Goal: Information Seeking & Learning: Learn about a topic

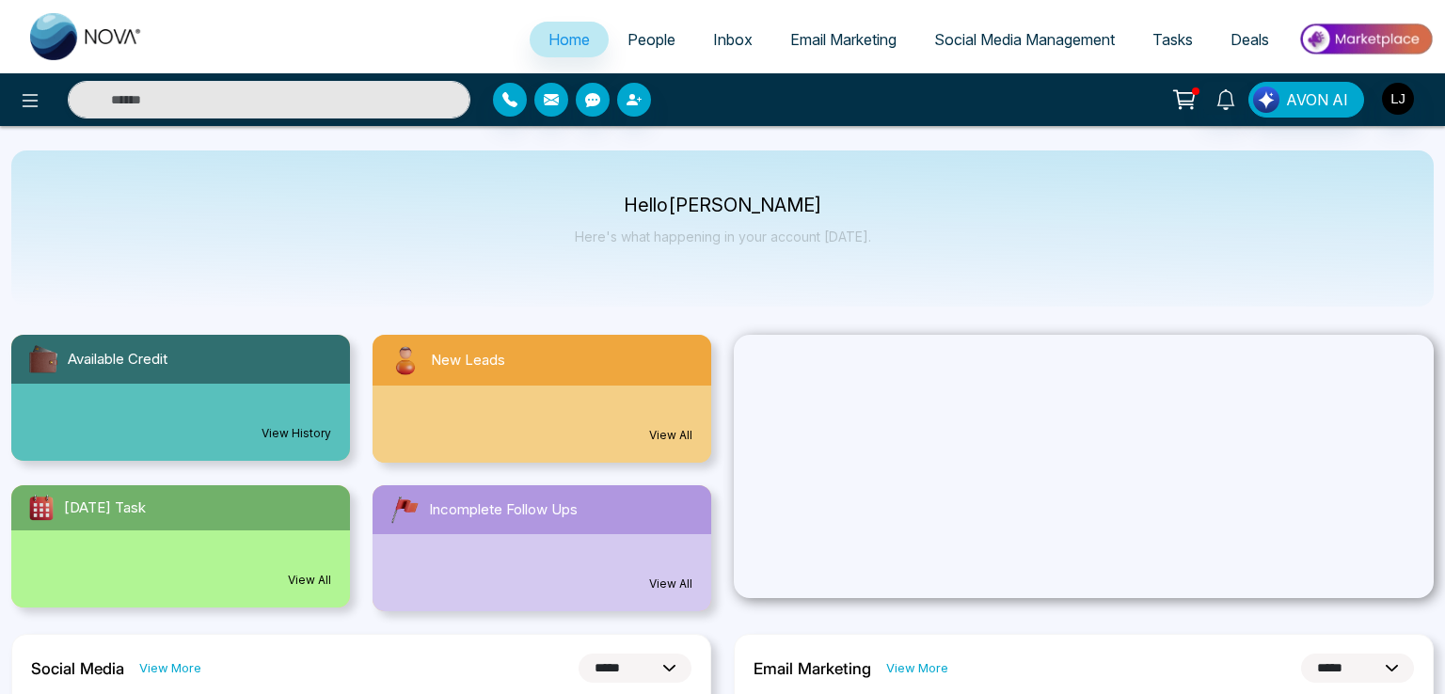
select select "*"
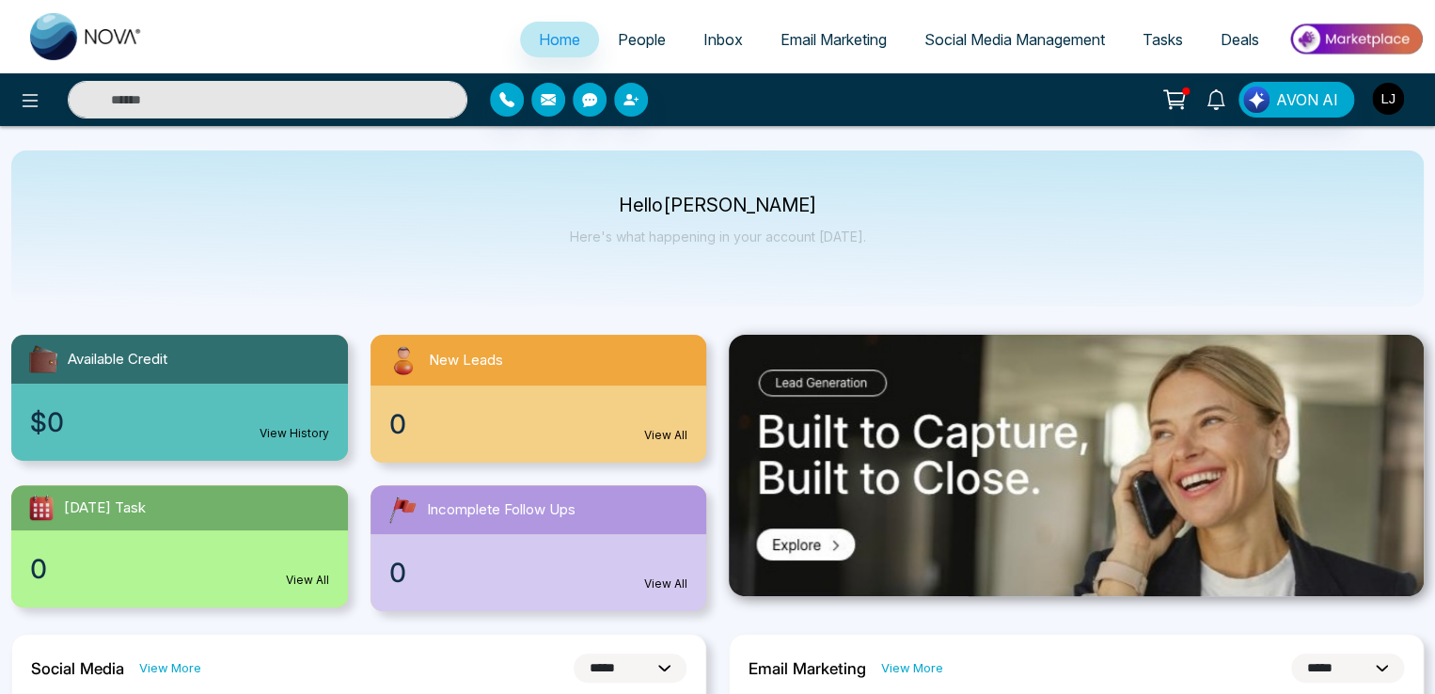
click at [1385, 110] on img "button" at bounding box center [1388, 99] width 32 height 32
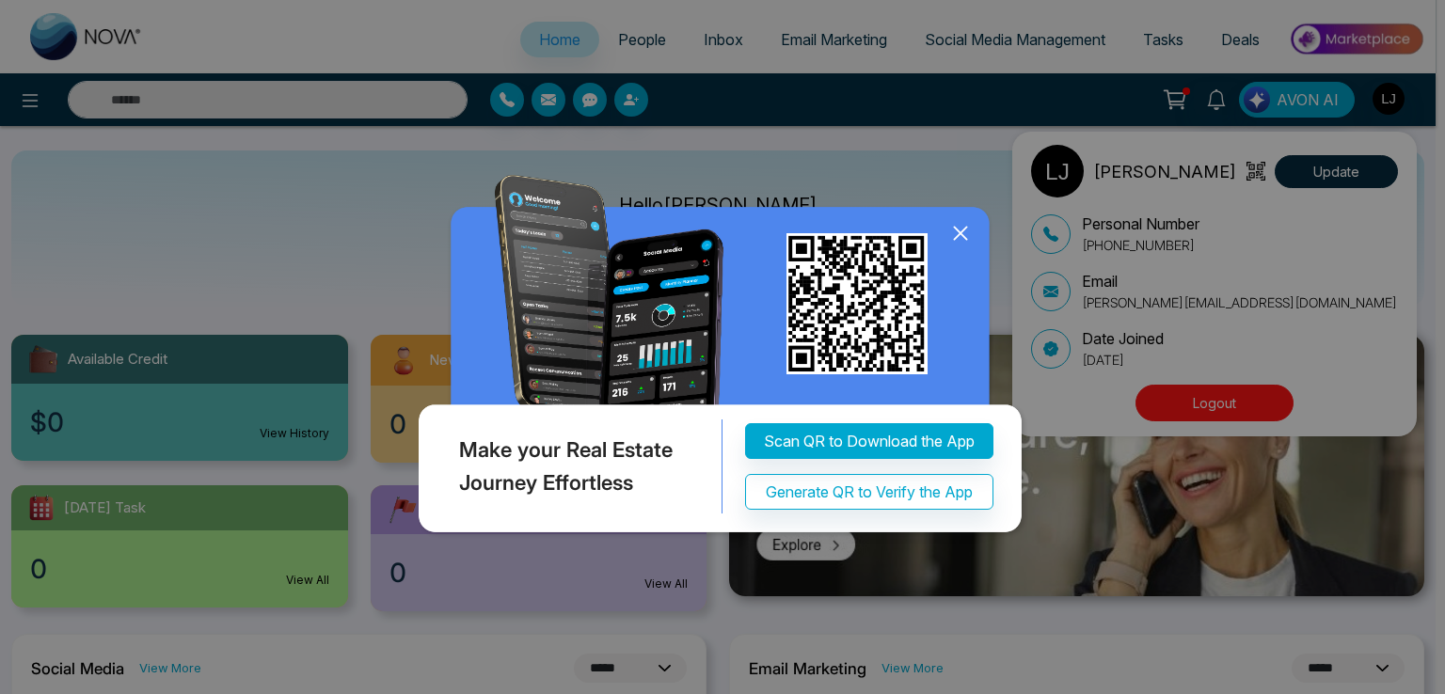
click at [950, 247] on icon at bounding box center [960, 233] width 28 height 28
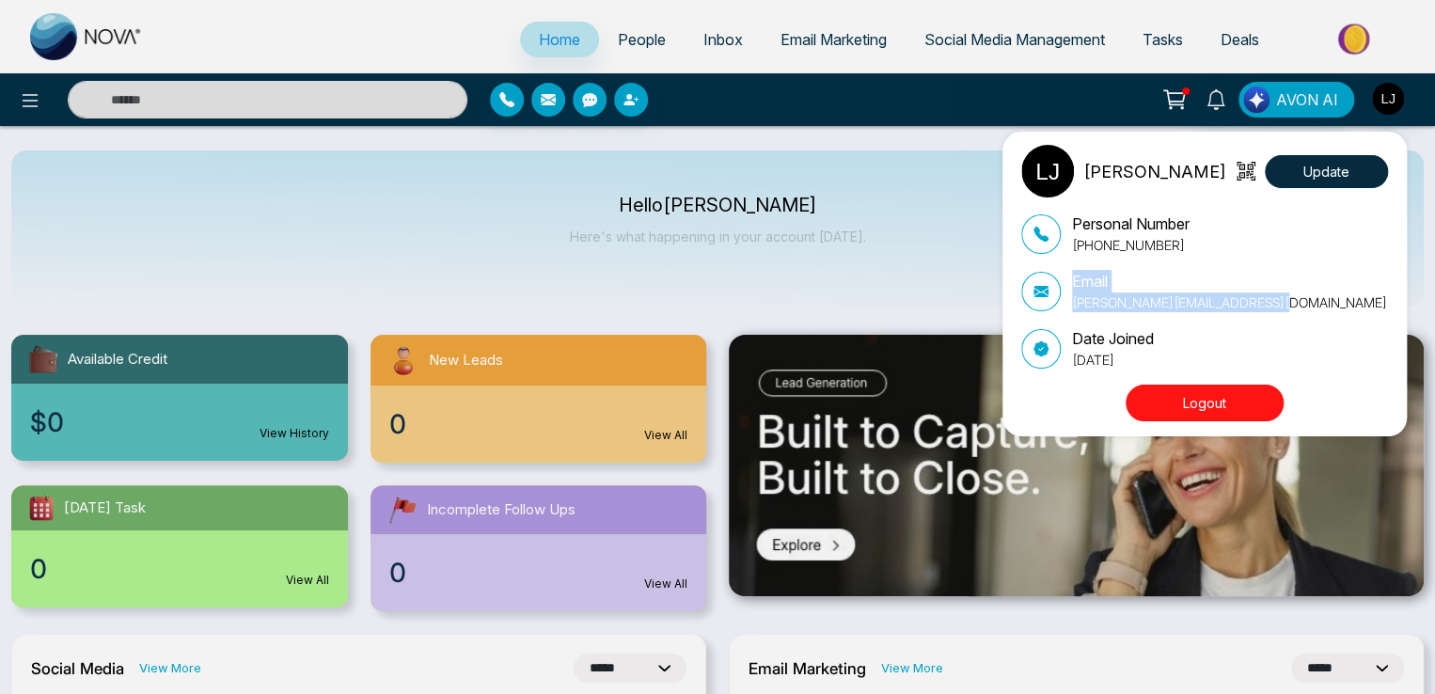
drag, startPoint x: 1287, startPoint y: 302, endPoint x: 1065, endPoint y: 312, distance: 222.2
click at [1065, 312] on div "Personal Number +919021484622 Email lokesh+bagent1@mmnovatech.com Date Joined S…" at bounding box center [1204, 291] width 367 height 157
copy div "Email lokesh+bagent1@mmnovatech.com"
click at [421, 212] on div "Lokesh Joshi Update Personal Number +919021484622 Email lokesh+bagent1@mmnovate…" at bounding box center [717, 347] width 1435 height 694
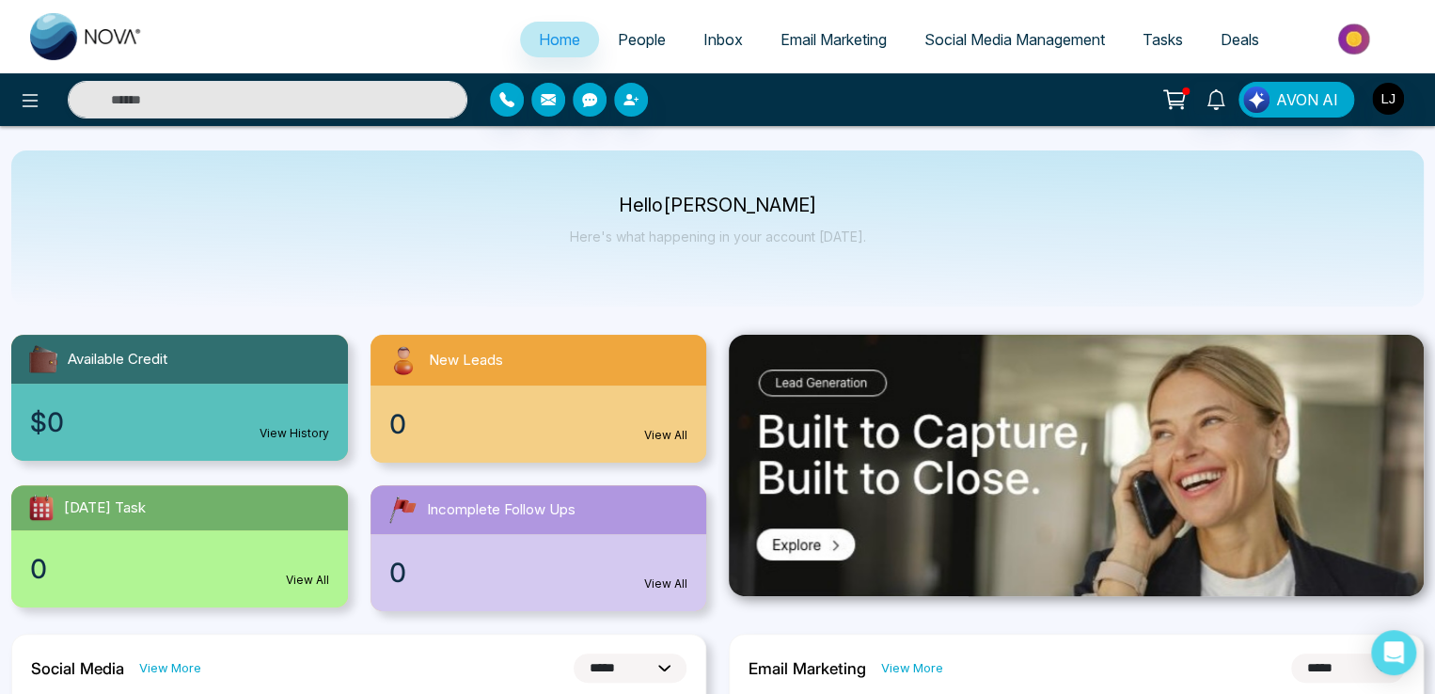
click at [1161, 95] on button at bounding box center [1175, 100] width 38 height 36
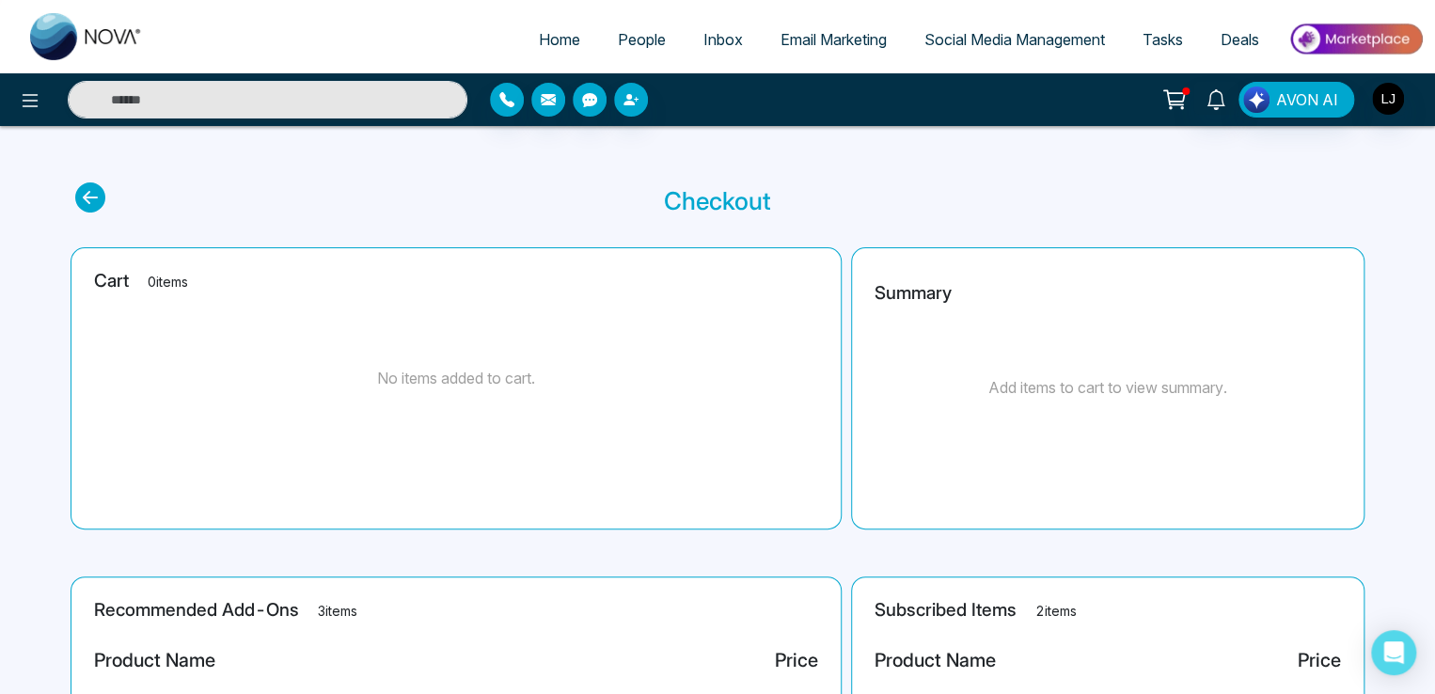
scroll to position [302, 0]
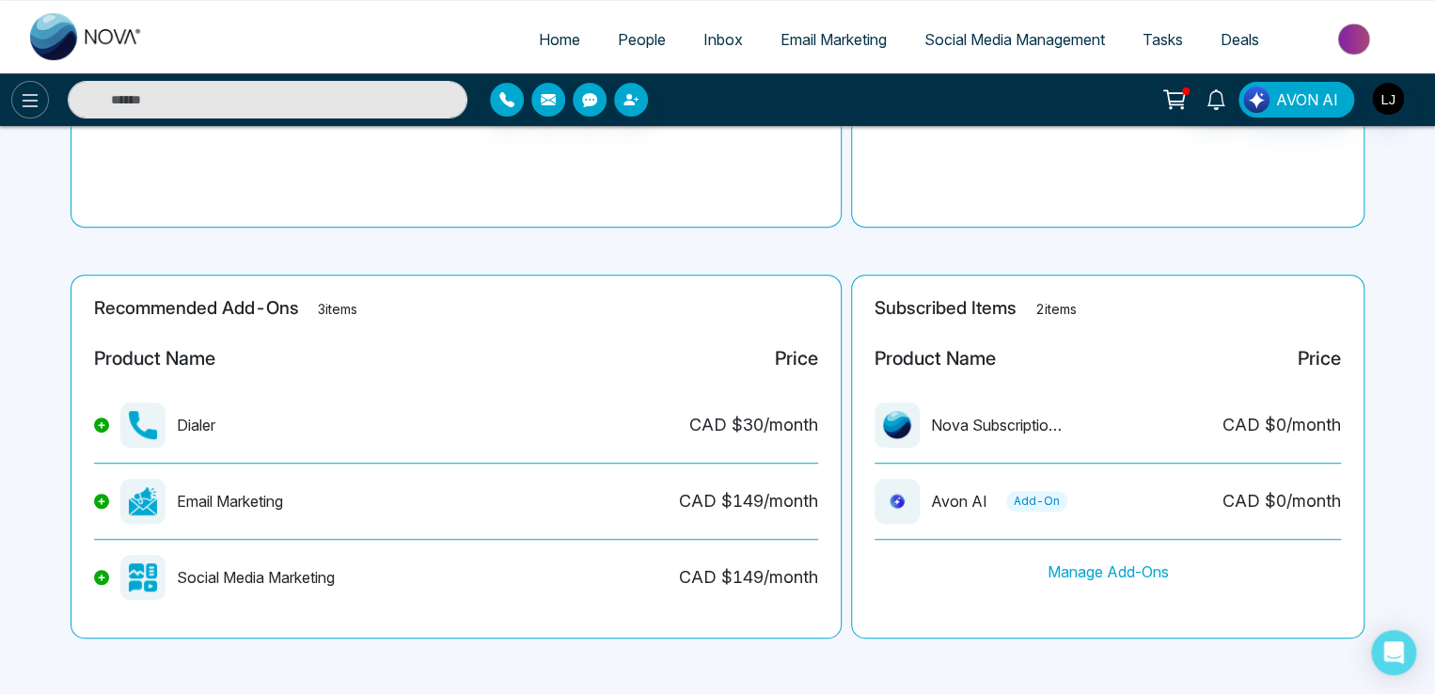
click at [28, 94] on icon at bounding box center [31, 100] width 16 height 13
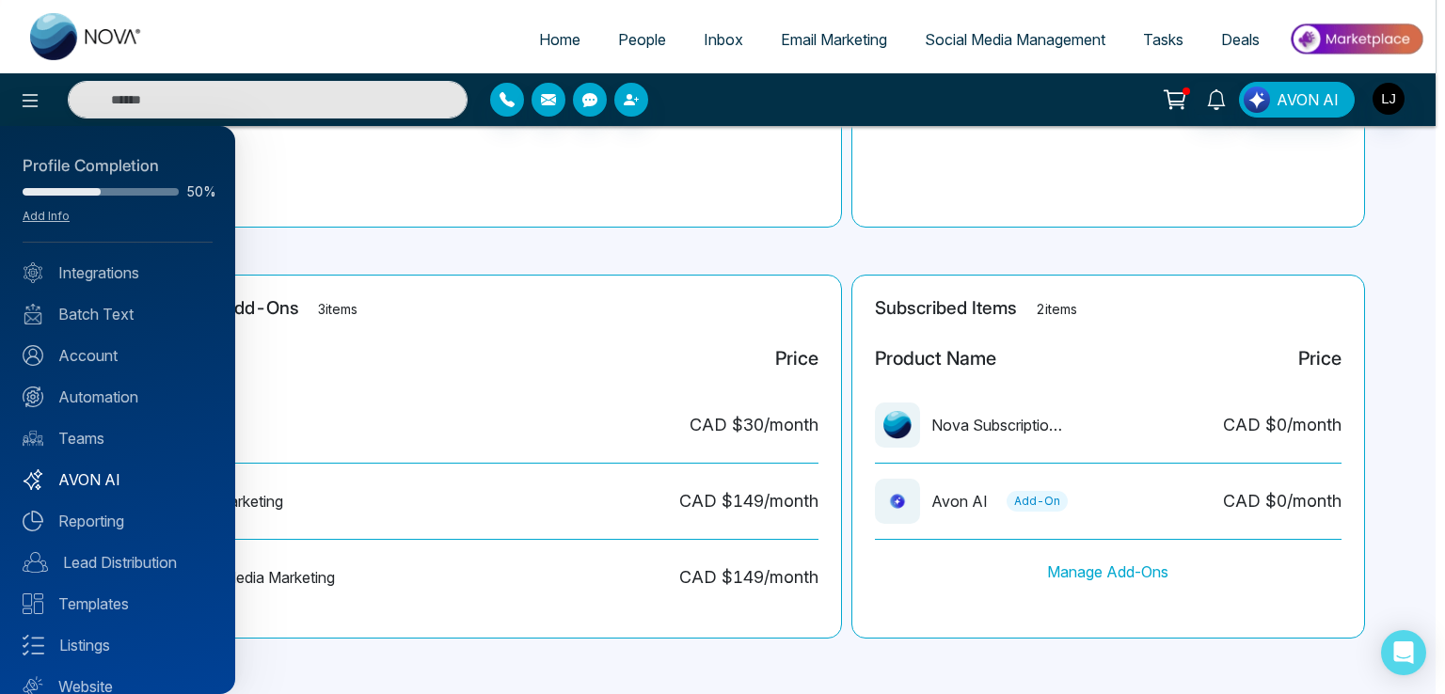
click at [100, 472] on link "AVON AI" at bounding box center [118, 479] width 190 height 23
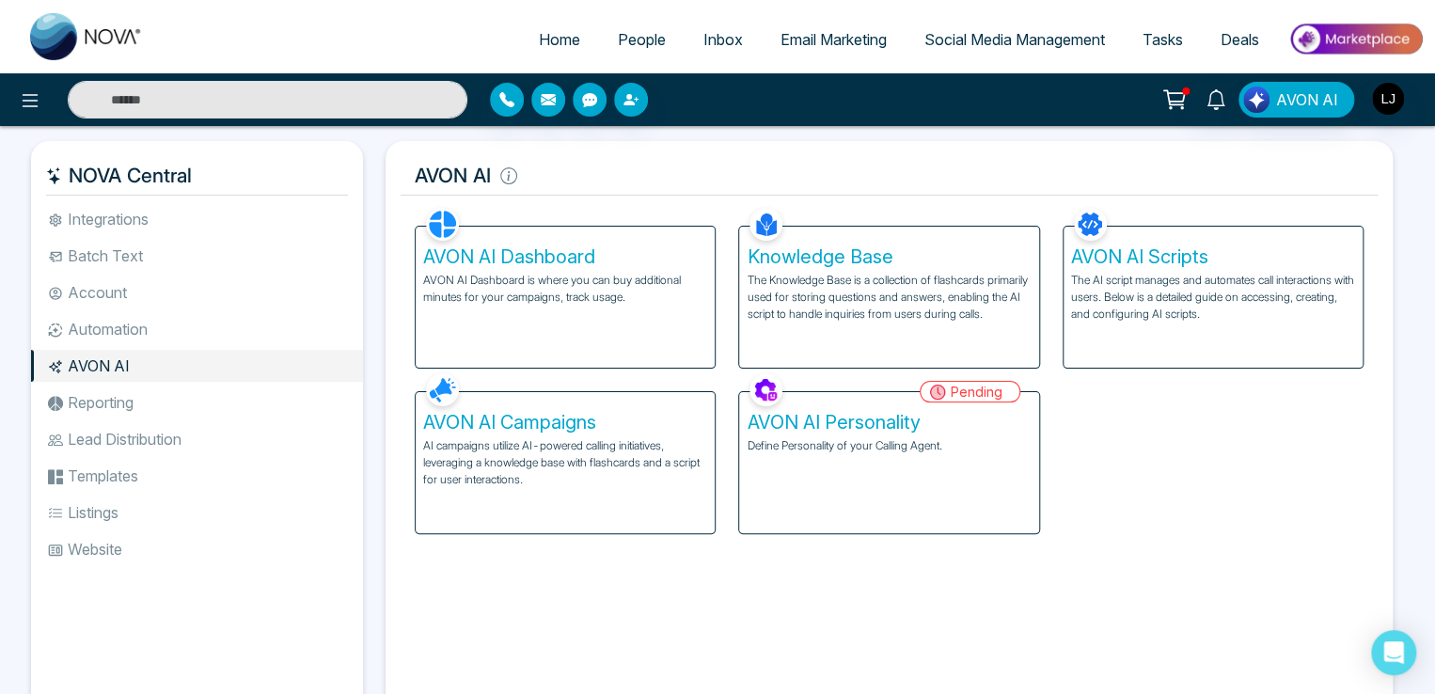
click at [955, 460] on div "AVON AI Personality Define Personality of your Calling Agent." at bounding box center [888, 462] width 299 height 141
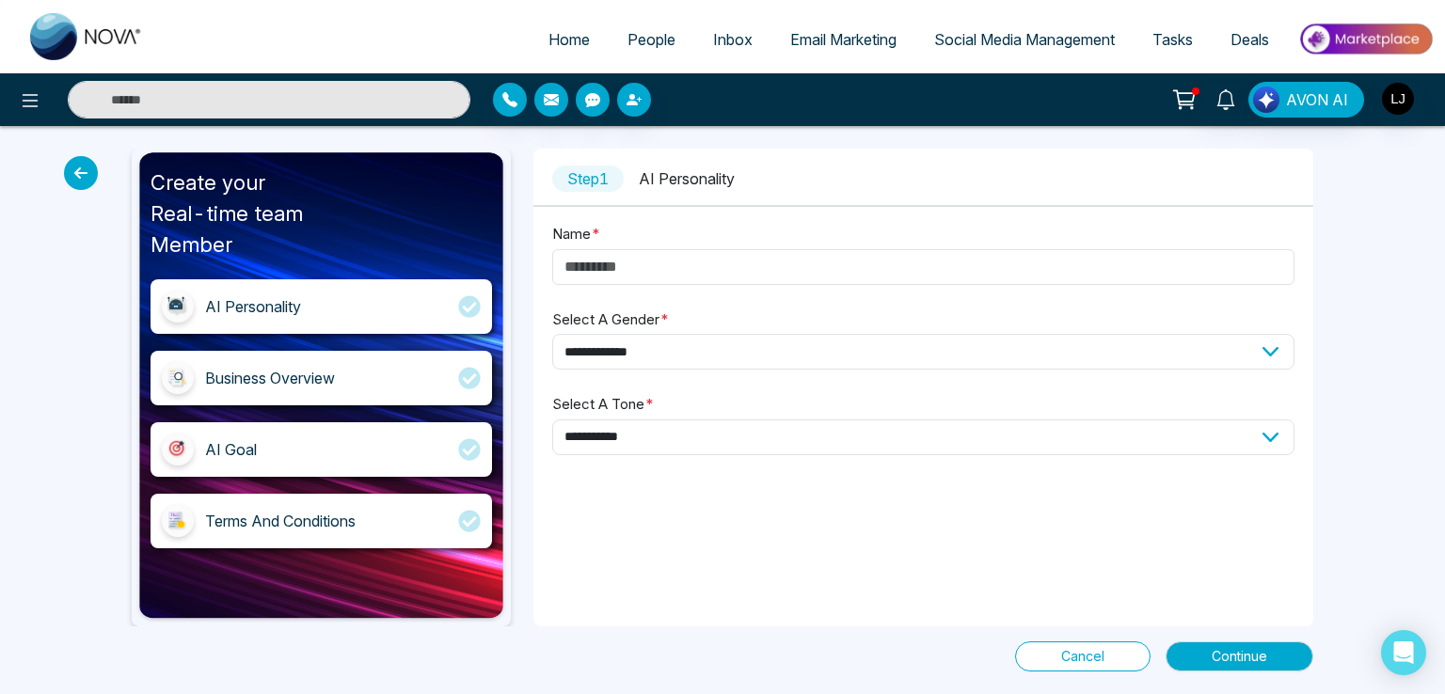
click at [1175, 94] on icon at bounding box center [1184, 100] width 26 height 26
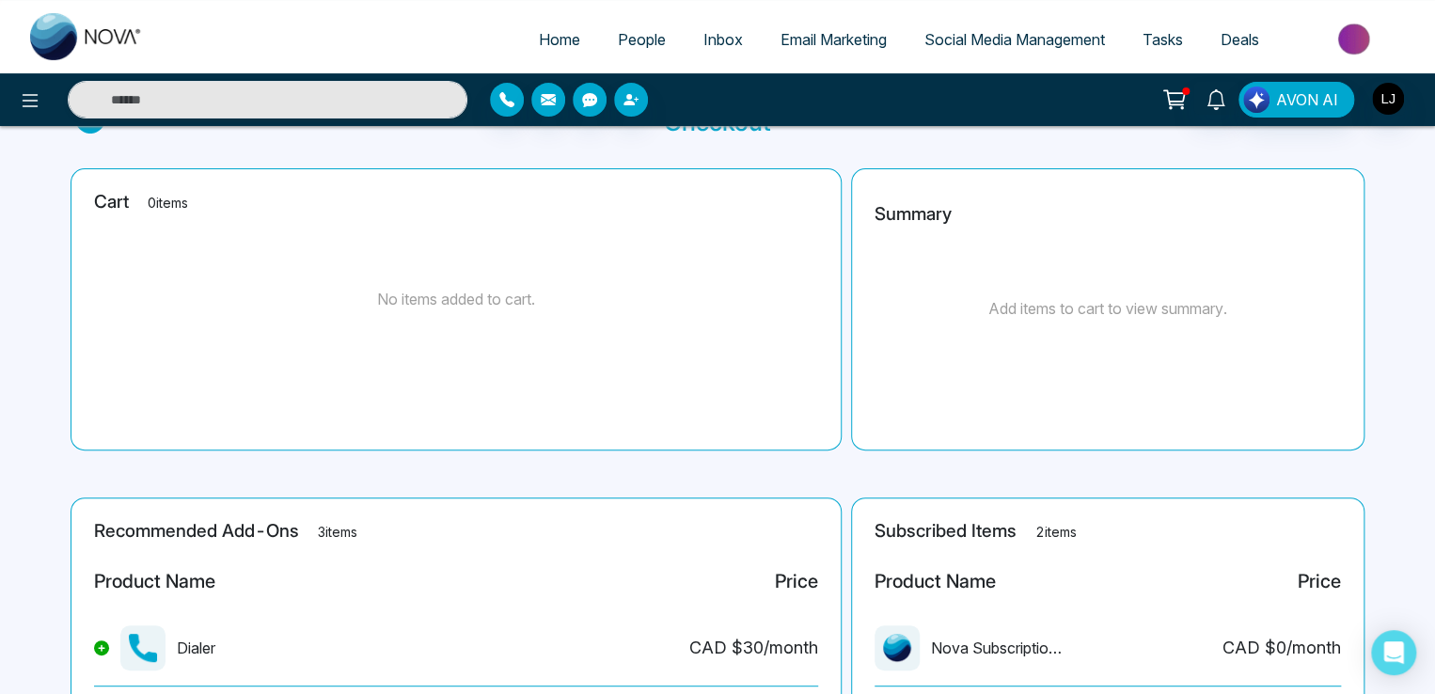
scroll to position [302, 0]
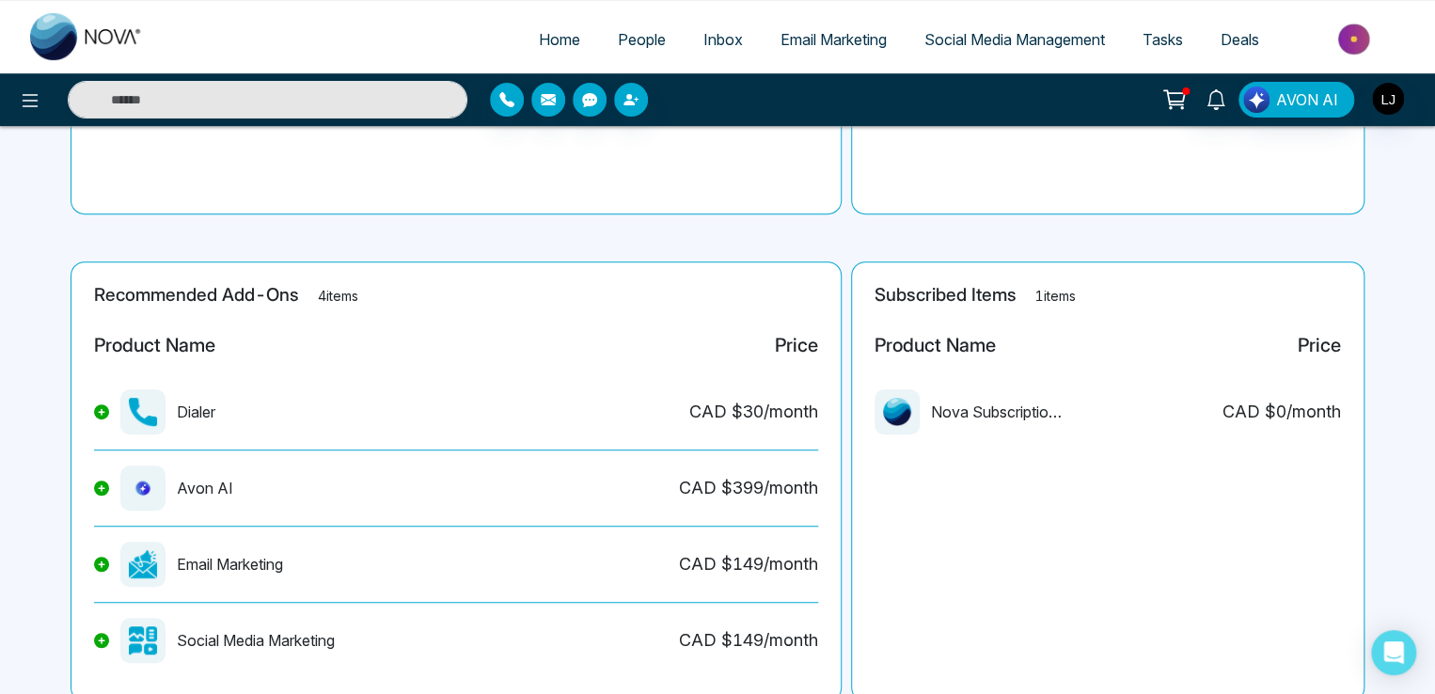
scroll to position [378, 0]
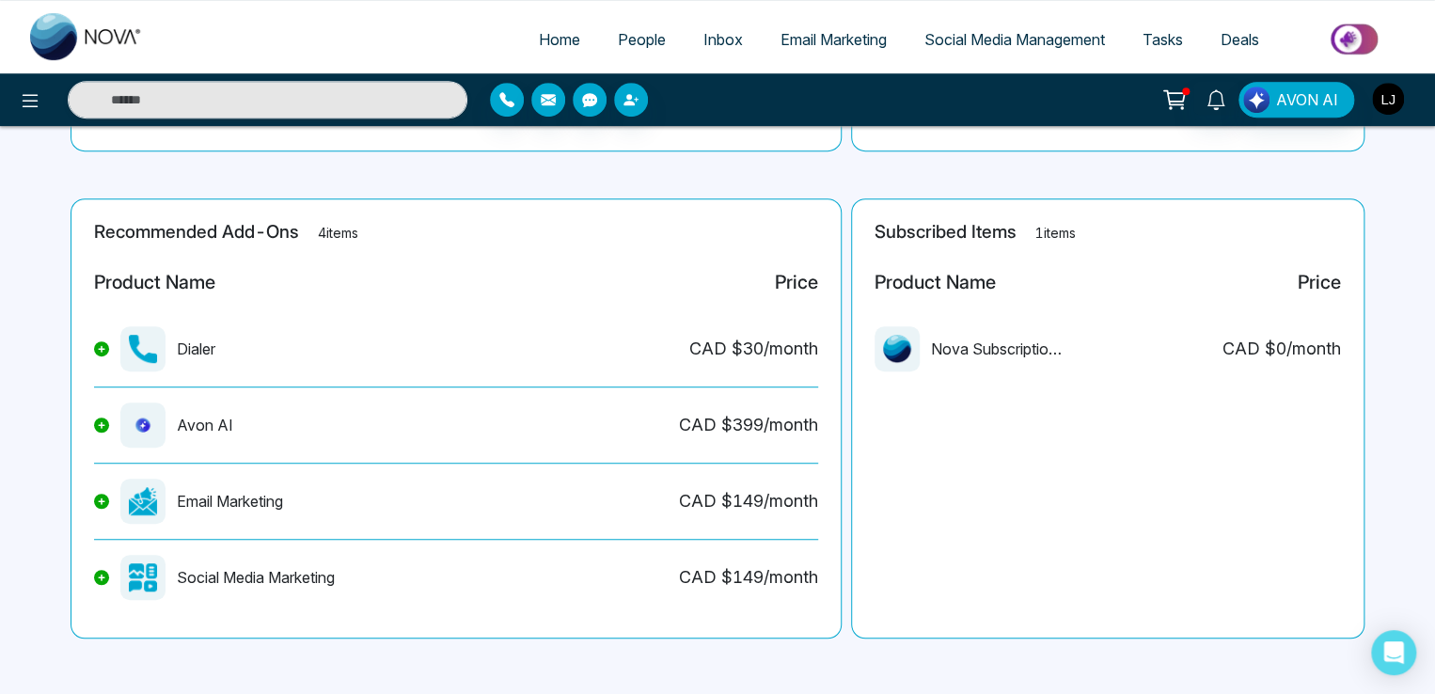
click at [1402, 99] on img "button" at bounding box center [1388, 99] width 32 height 32
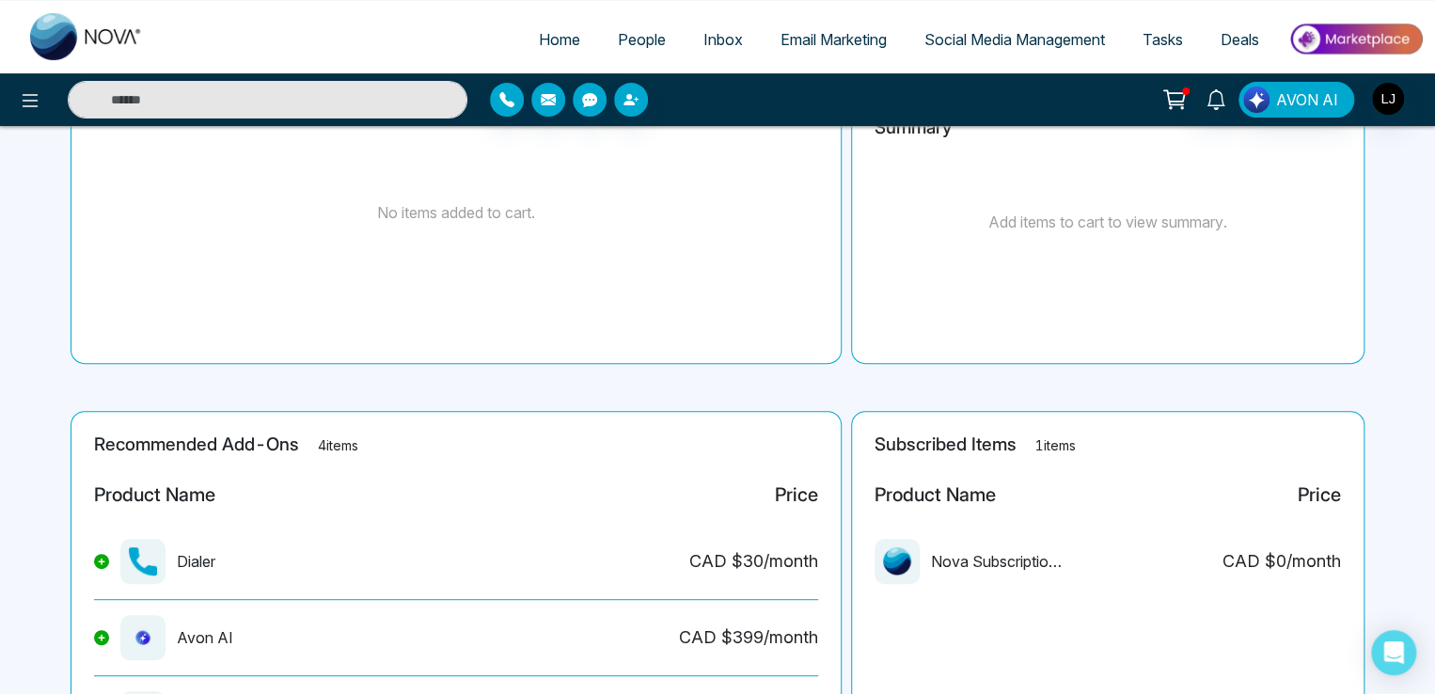
scroll to position [378, 0]
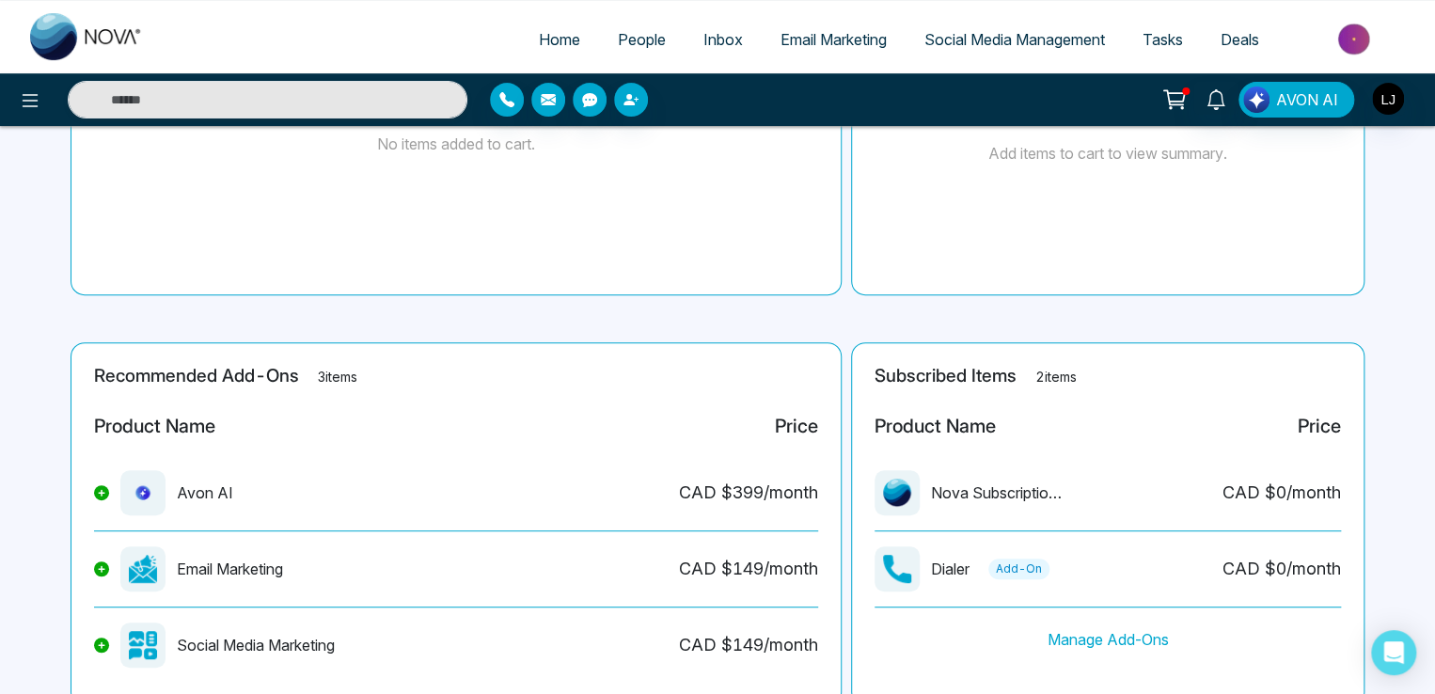
scroll to position [302, 0]
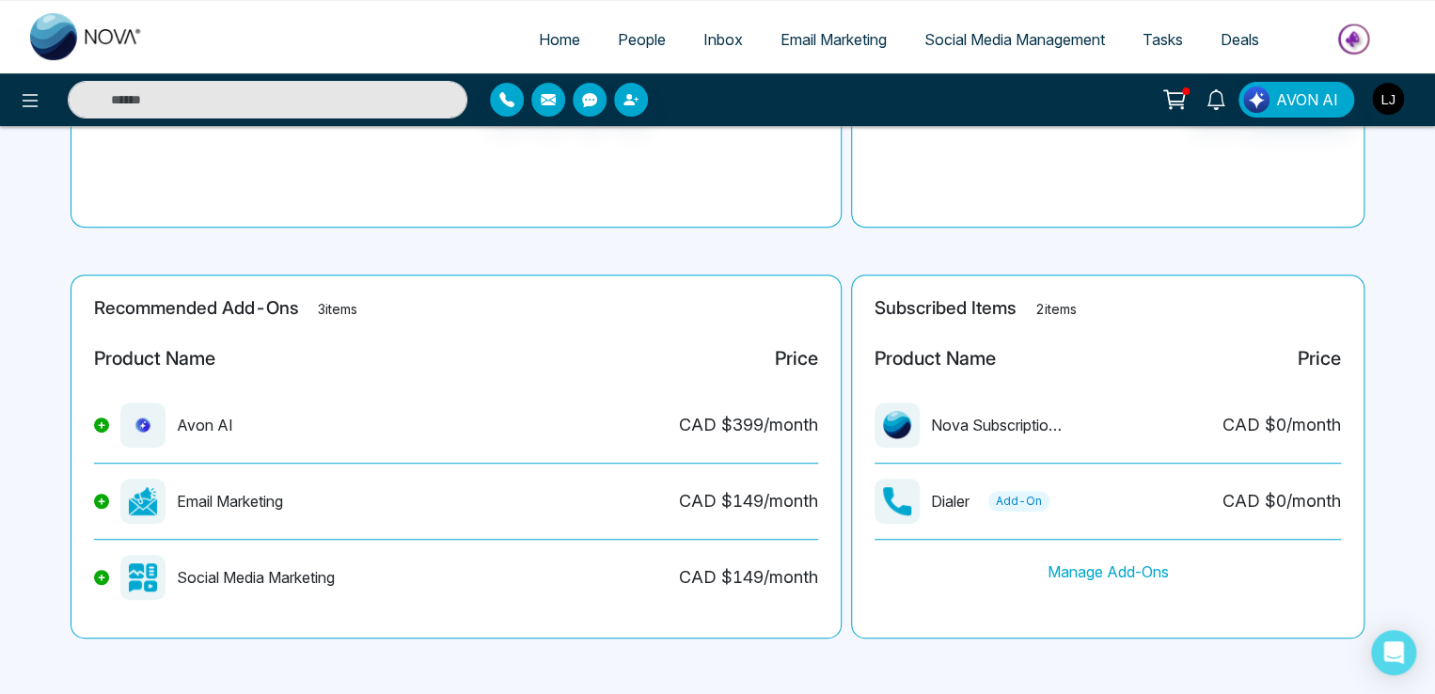
click at [1400, 92] on img "button" at bounding box center [1388, 99] width 32 height 32
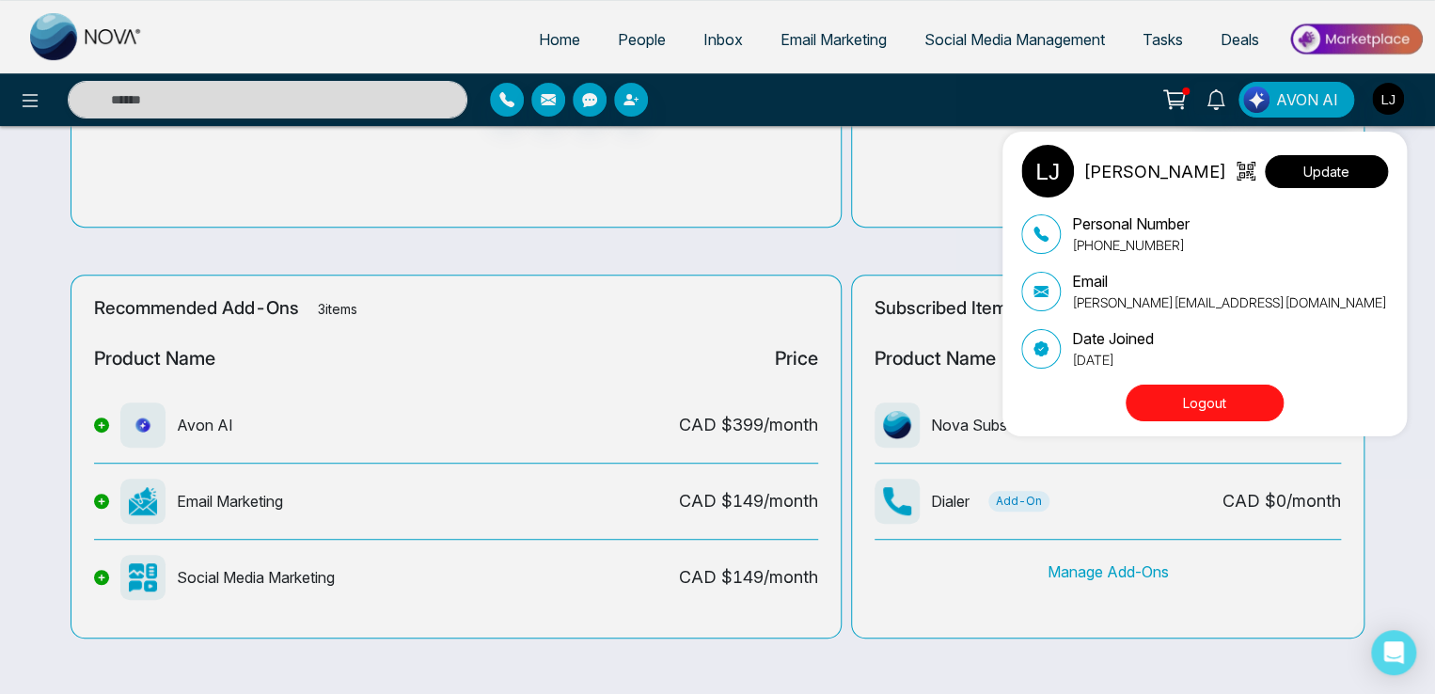
click at [1351, 167] on button "Update" at bounding box center [1326, 171] width 123 height 33
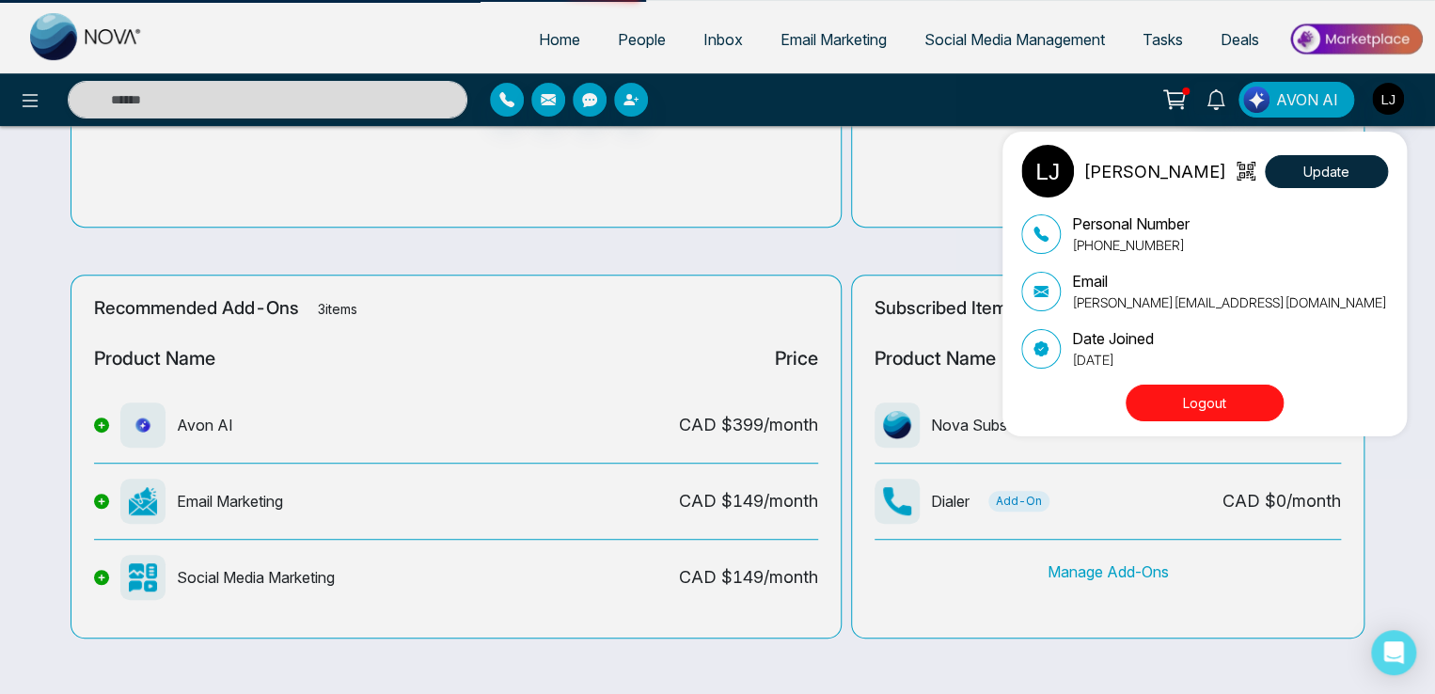
select select "***"
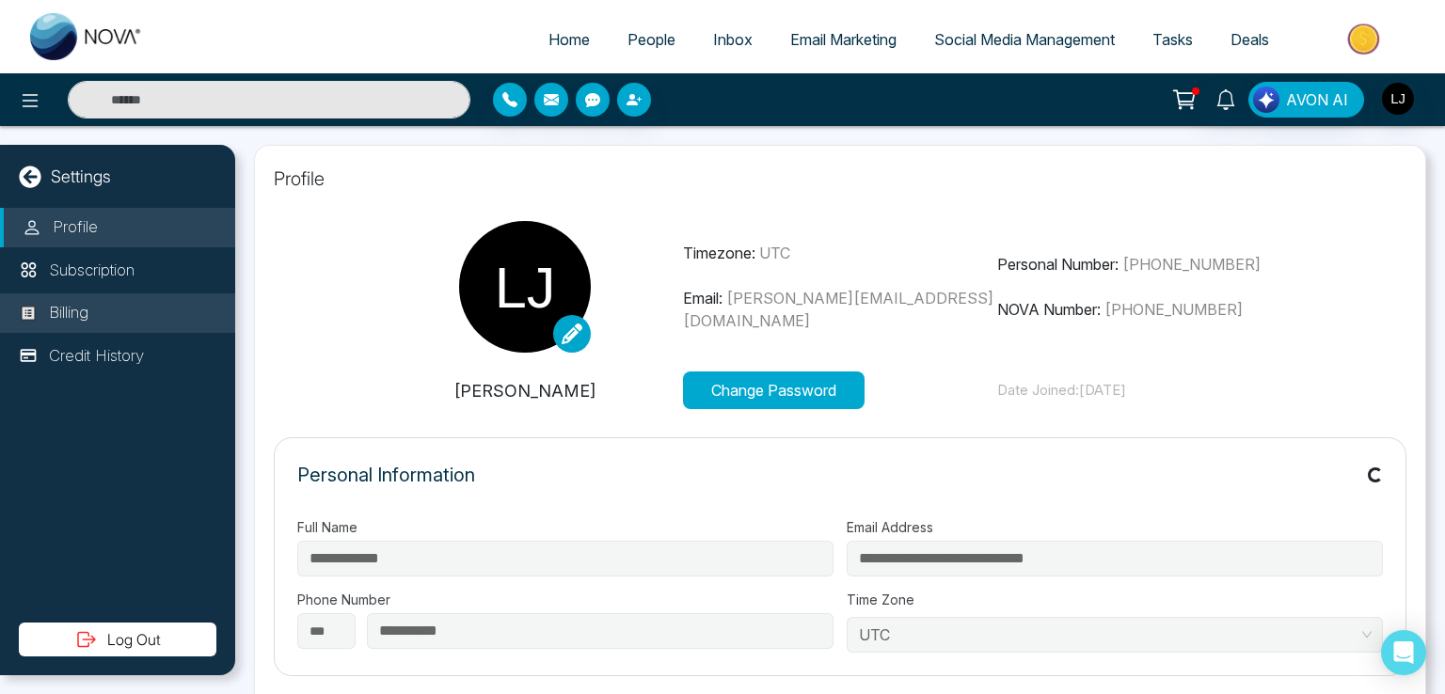
click at [99, 311] on li "Billing" at bounding box center [117, 313] width 235 height 40
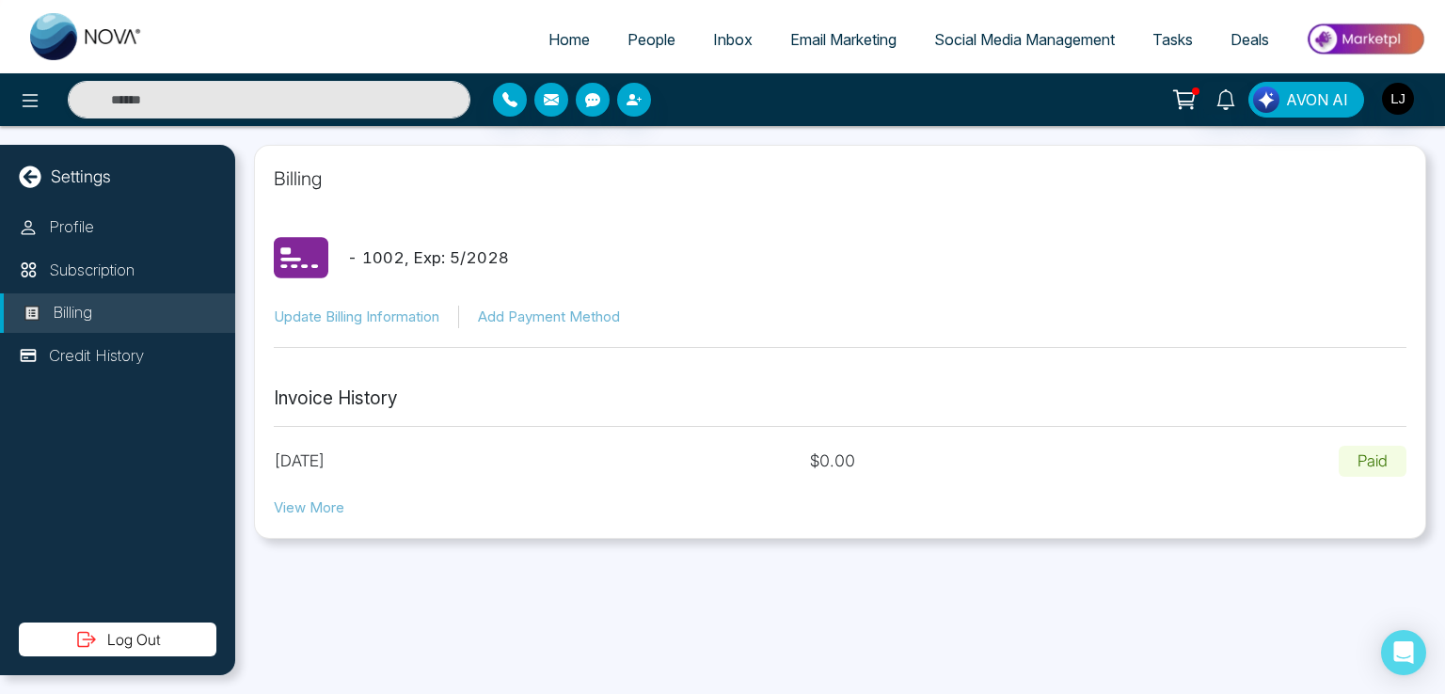
click at [839, 460] on div "[DATE] $ 0.00 Paid" at bounding box center [840, 462] width 1132 height 32
click at [312, 507] on button "View More" at bounding box center [309, 509] width 71 height 22
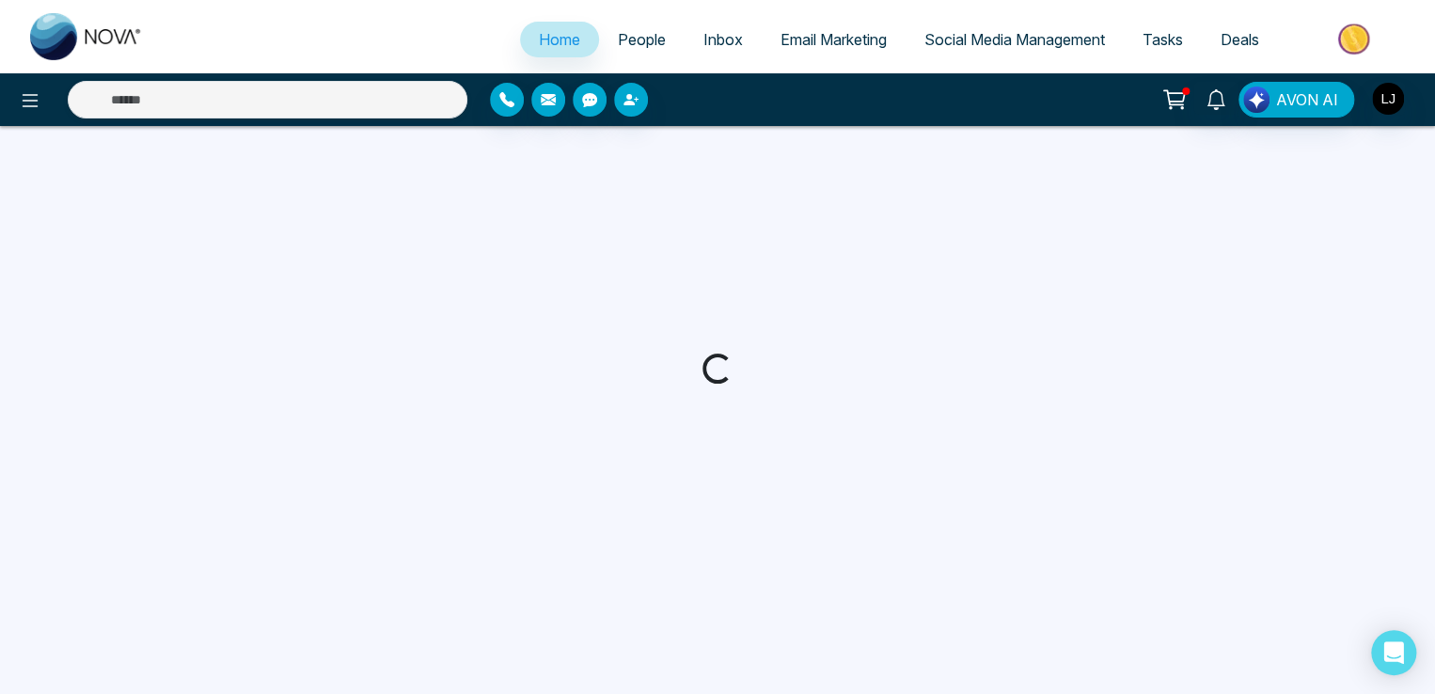
select select "*"
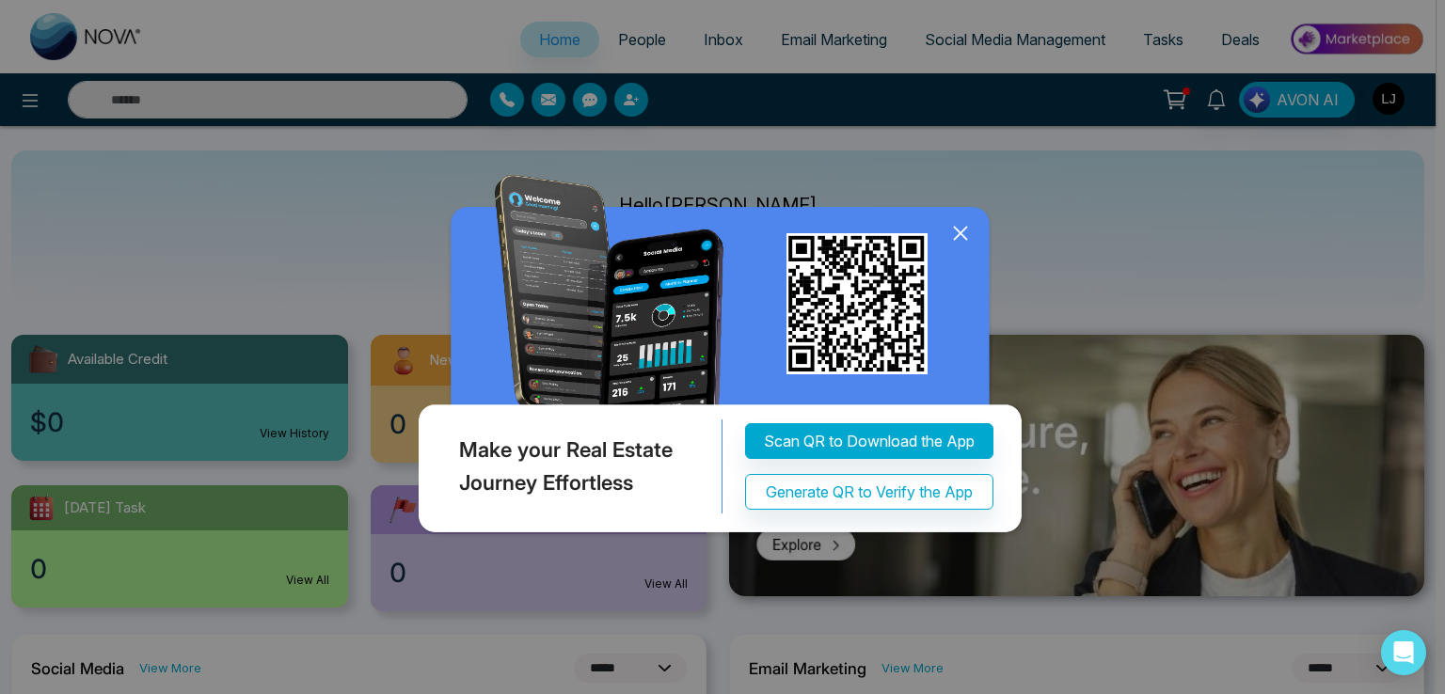
click at [961, 234] on icon at bounding box center [960, 234] width 12 height 12
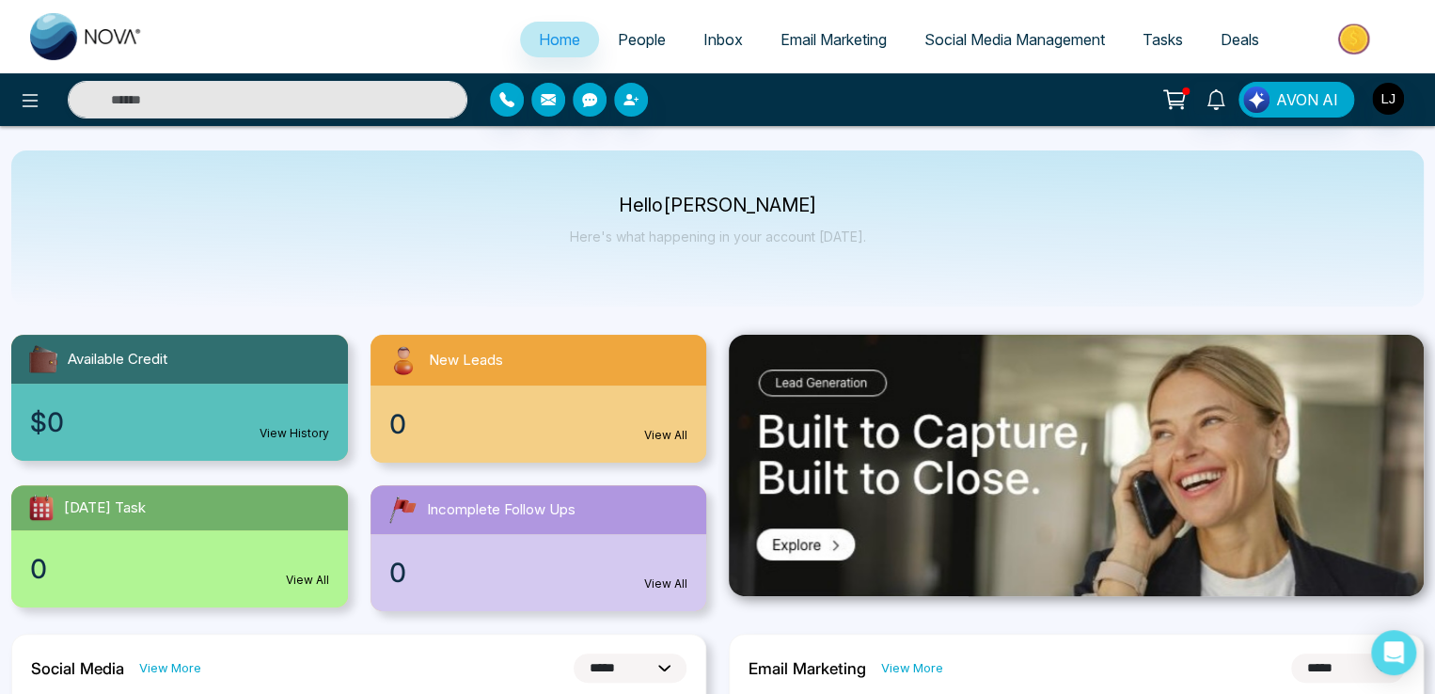
click at [45, 110] on div at bounding box center [239, 100] width 479 height 38
click at [40, 103] on icon at bounding box center [30, 100] width 23 height 23
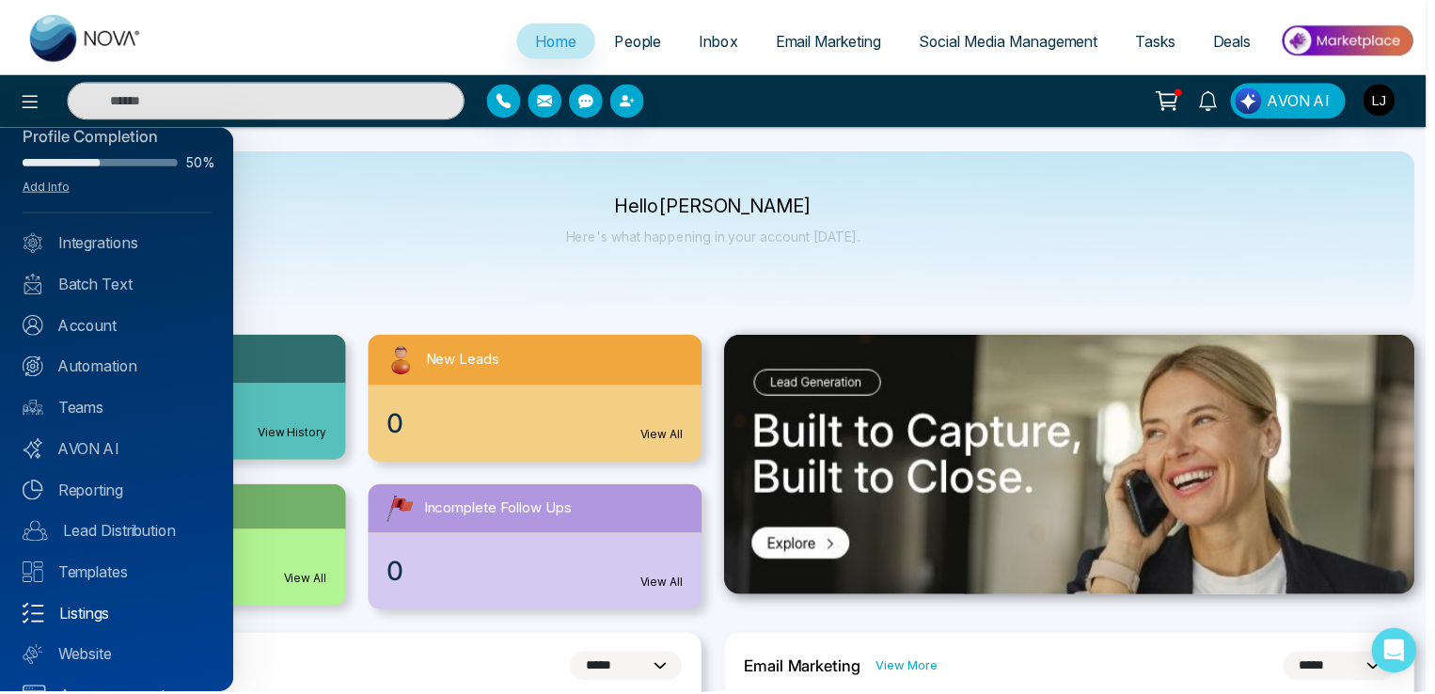
scroll to position [67, 0]
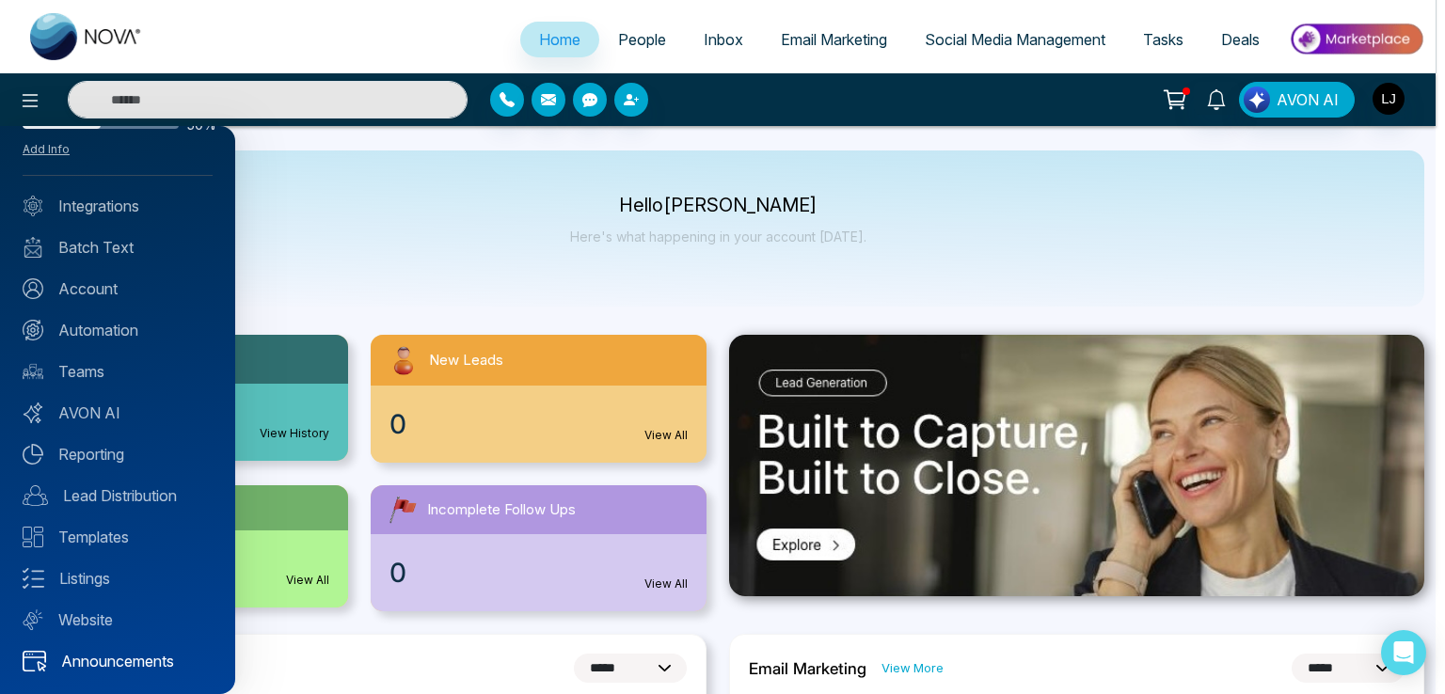
click at [107, 661] on link "Announcements" at bounding box center [118, 661] width 190 height 23
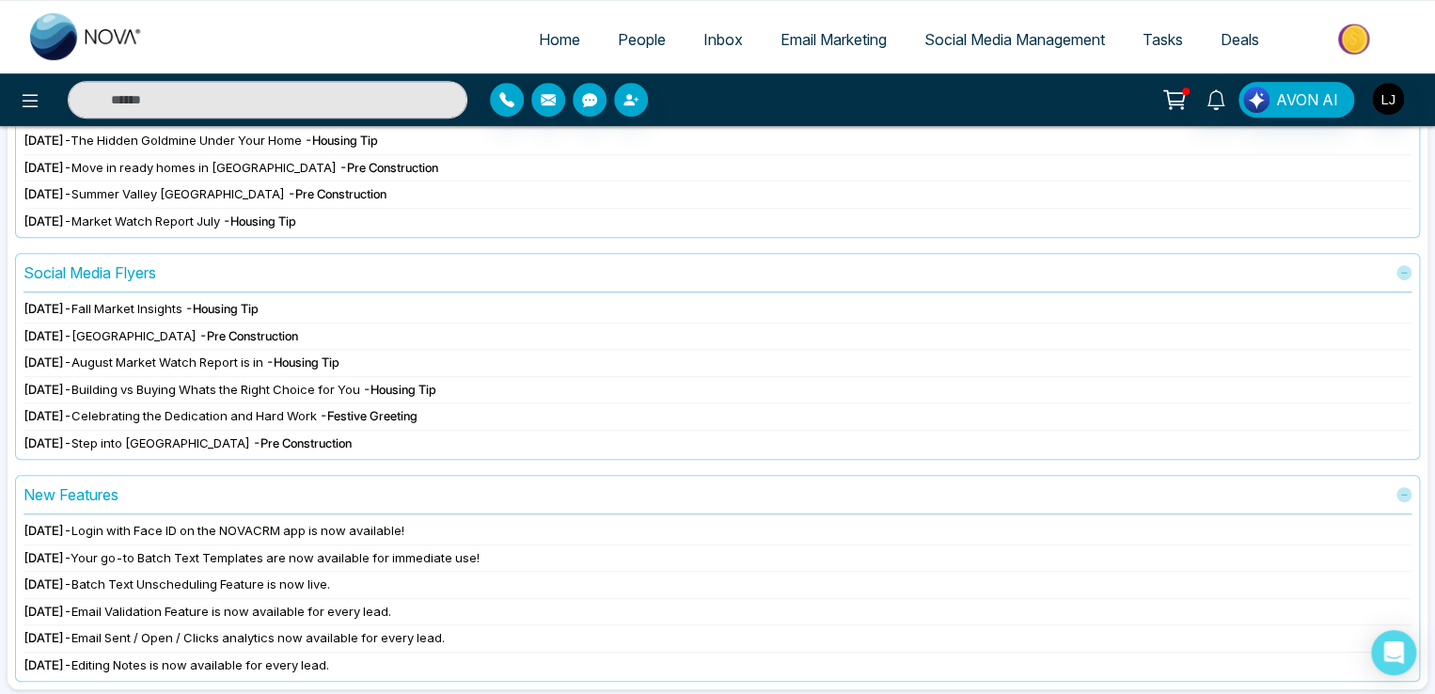
scroll to position [406, 0]
click at [245, 528] on span "Login with Face ID on the NOVACRM app is now available!" at bounding box center [237, 530] width 333 height 15
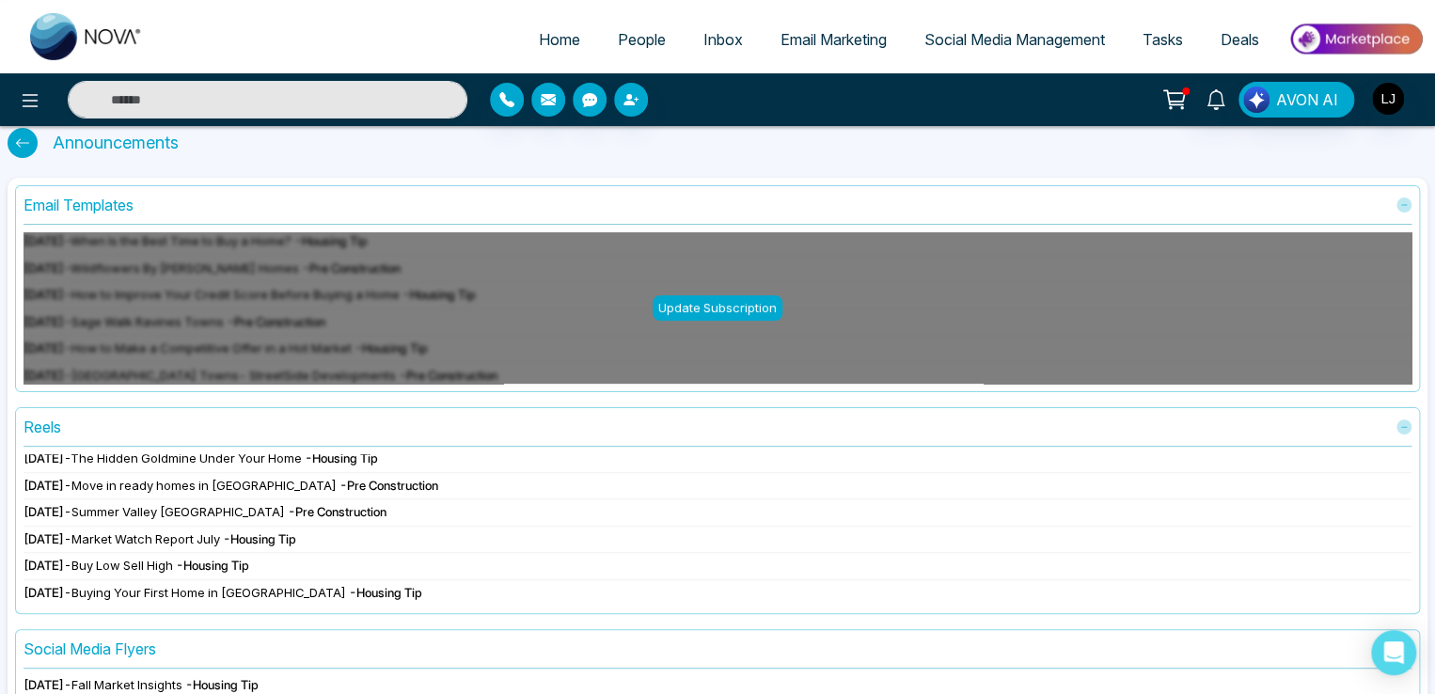
scroll to position [0, 0]
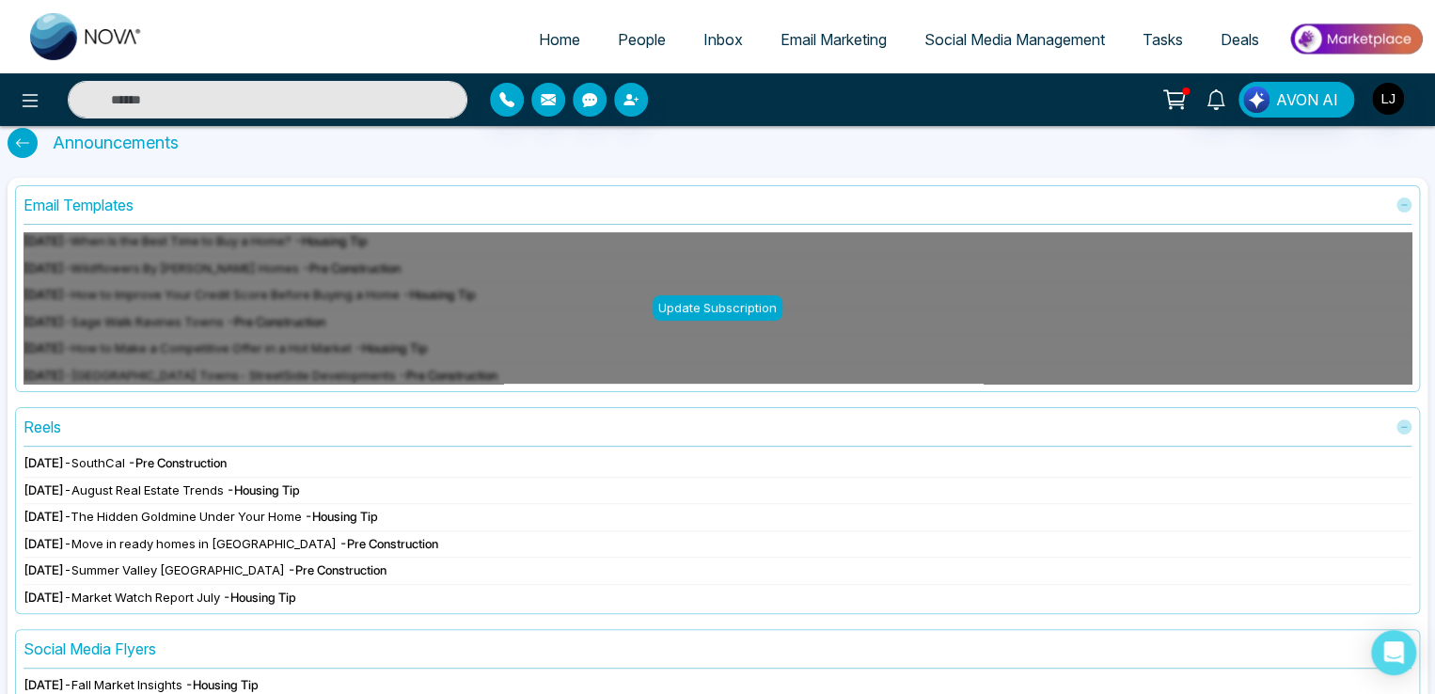
click at [194, 457] on span "- Pre Construction" at bounding box center [177, 462] width 99 height 15
click at [216, 457] on span "- Pre Construction" at bounding box center [177, 462] width 99 height 15
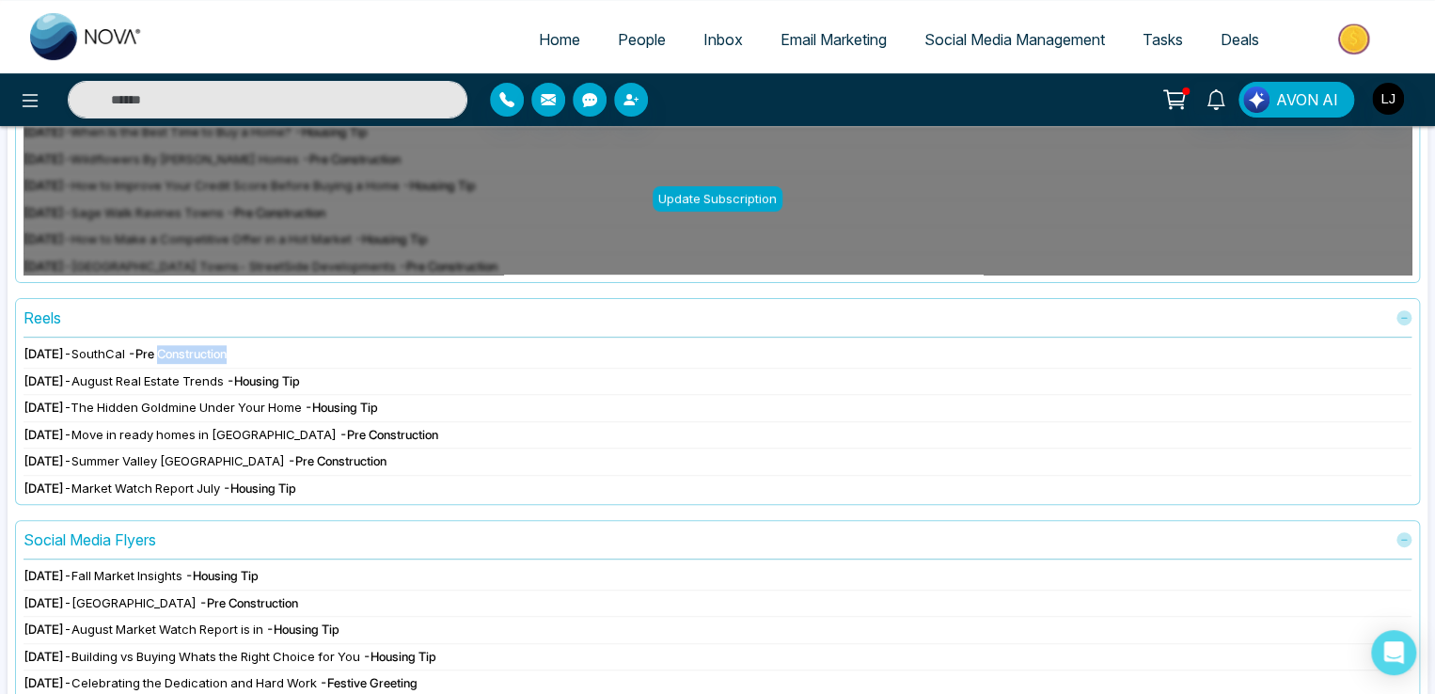
scroll to position [312, 0]
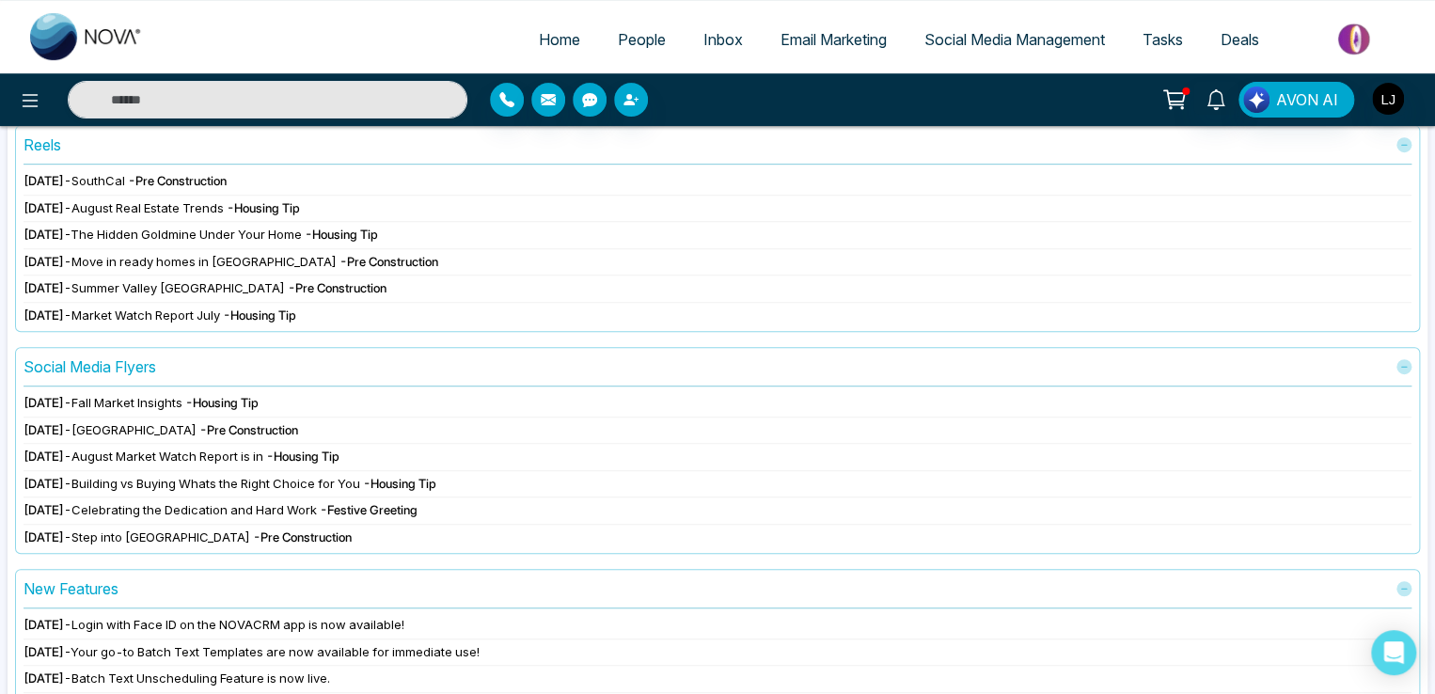
click at [259, 401] on span "- Housing Tip" at bounding box center [221, 402] width 73 height 15
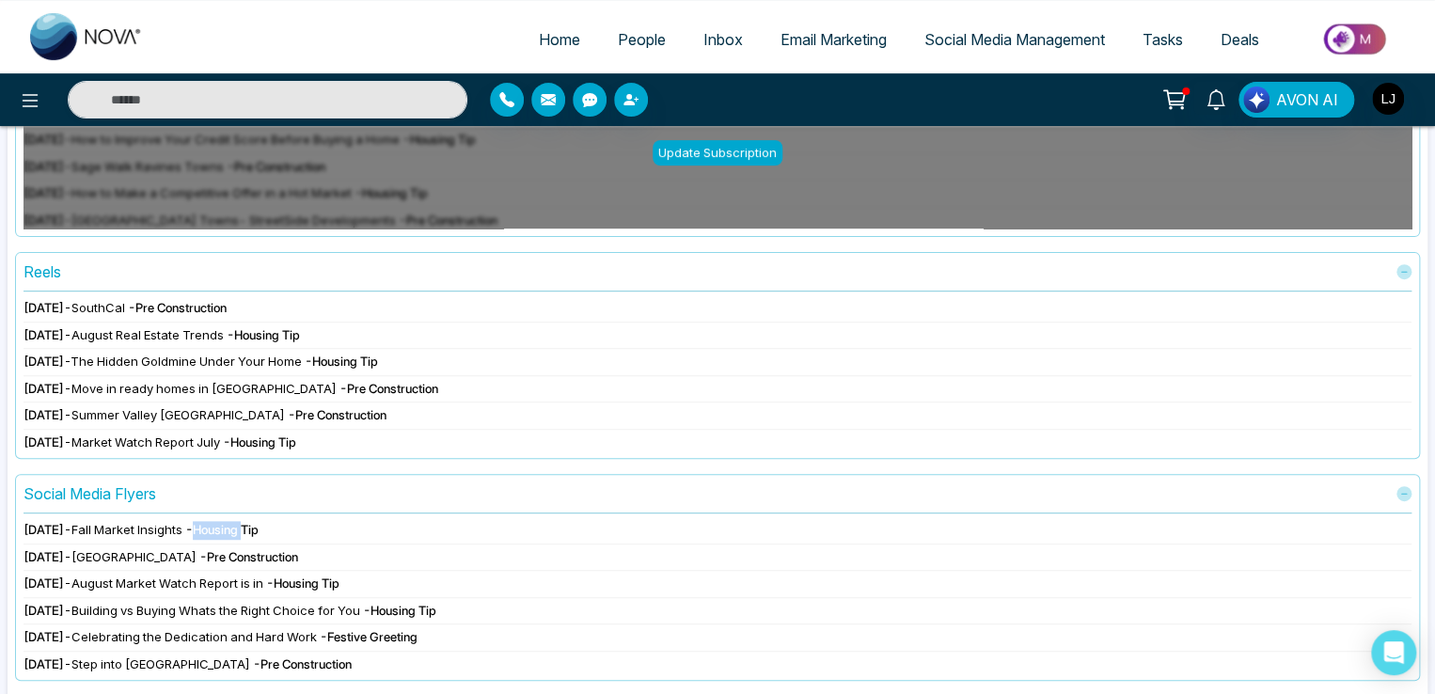
scroll to position [188, 0]
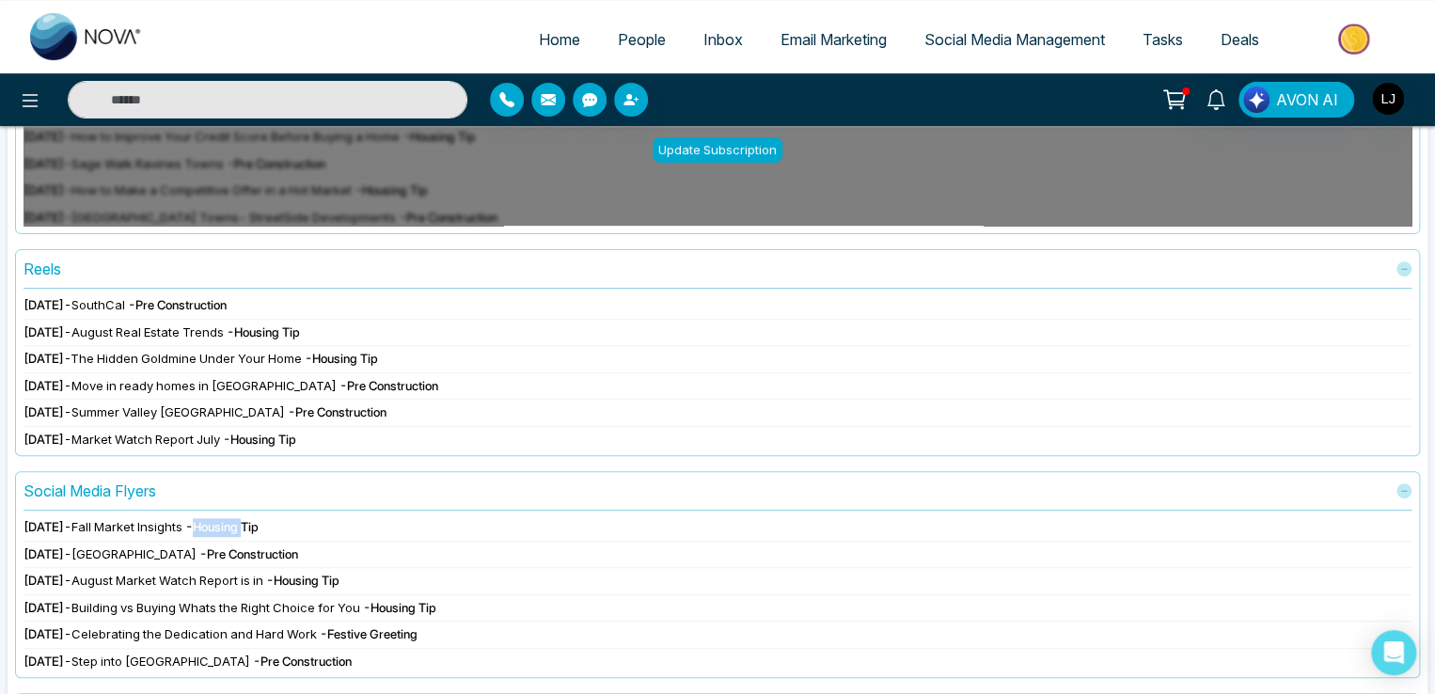
drag, startPoint x: 22, startPoint y: 302, endPoint x: 95, endPoint y: 301, distance: 73.4
click at [95, 301] on div "Reels [DATE] - SouthCal - Pre Construction [DATE] - August Real Estate Trends -…" at bounding box center [717, 352] width 1405 height 207
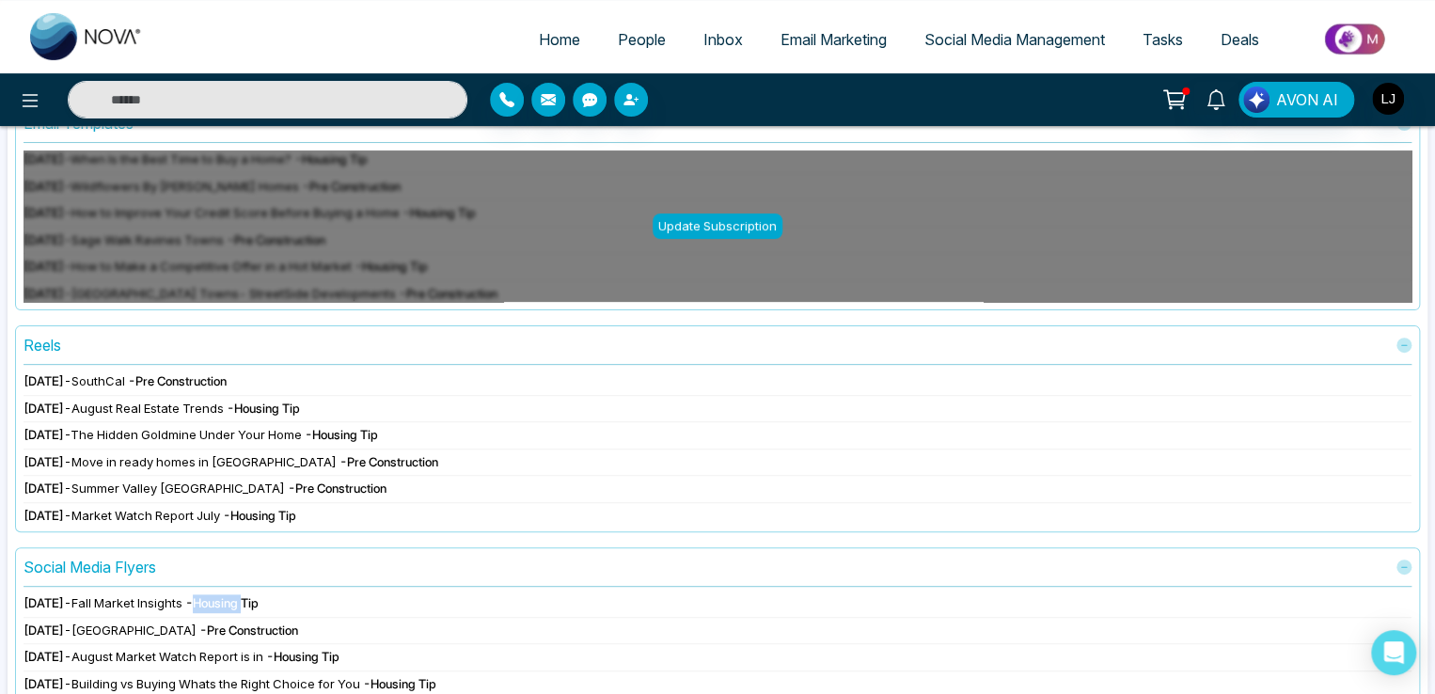
scroll to position [0, 0]
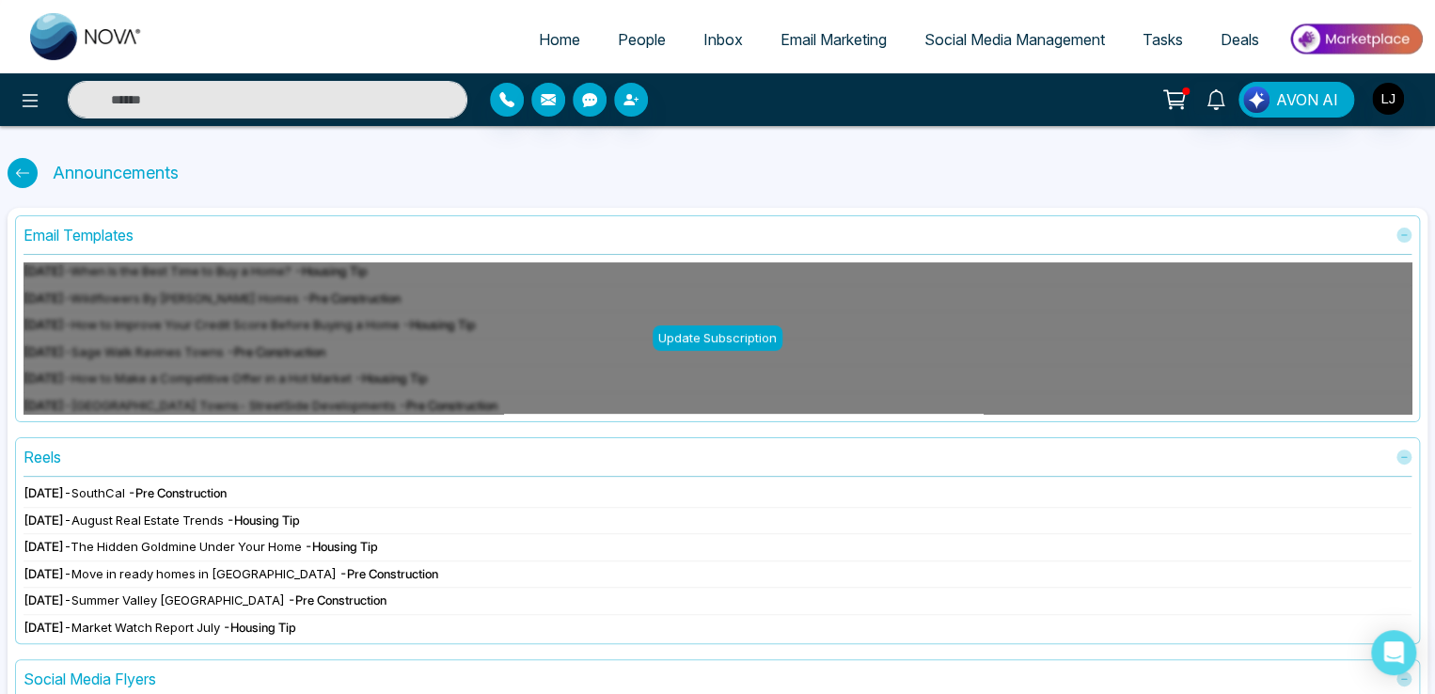
click at [58, 500] on div "[DATE] - SouthCal - Pre Construction" at bounding box center [718, 493] width 1388 height 19
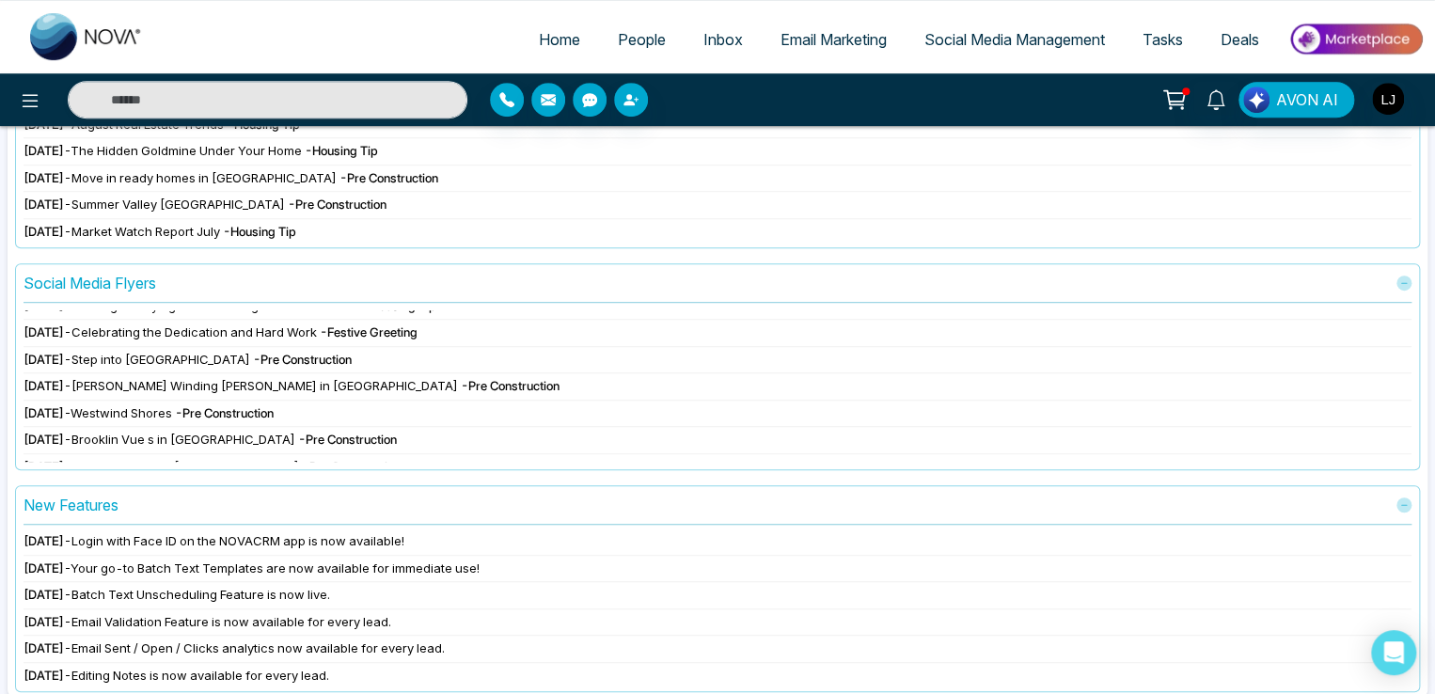
scroll to position [406, 0]
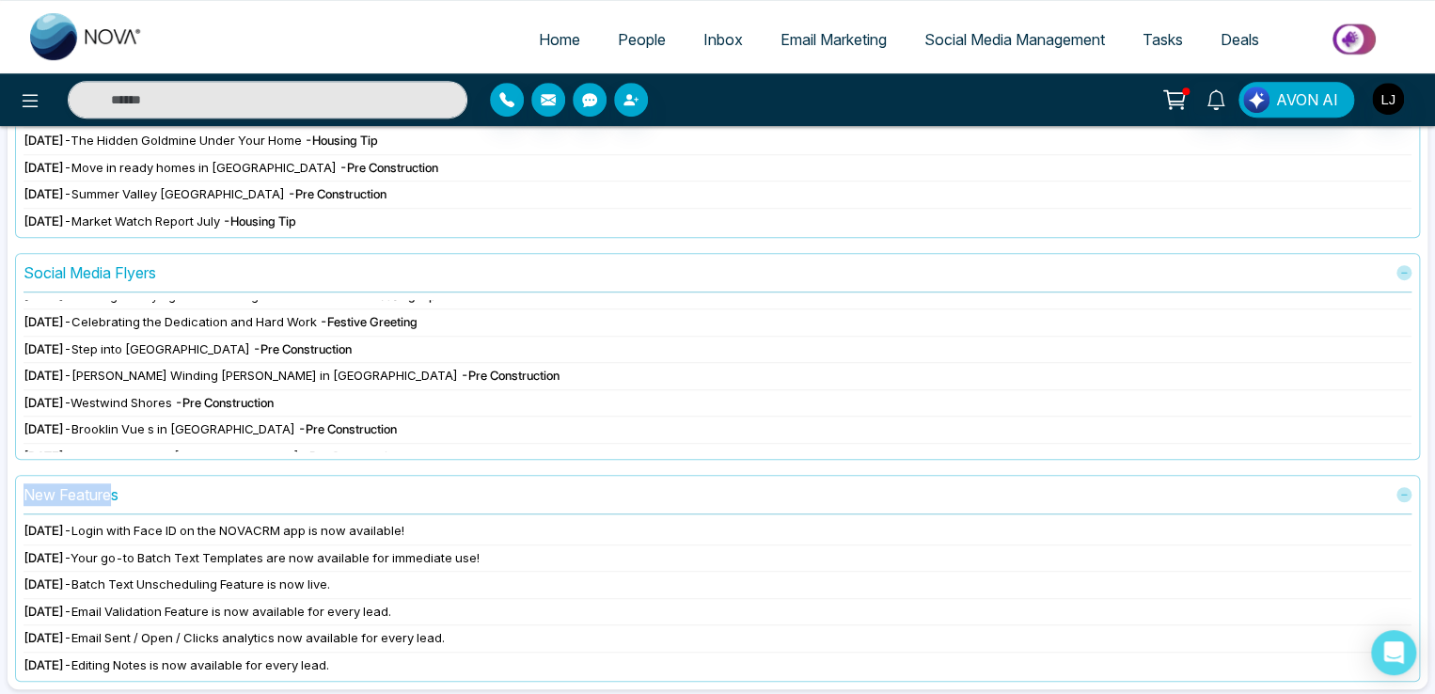
drag, startPoint x: 26, startPoint y: 485, endPoint x: 116, endPoint y: 488, distance: 89.4
click at [116, 488] on div "New Features" at bounding box center [71, 494] width 95 height 23
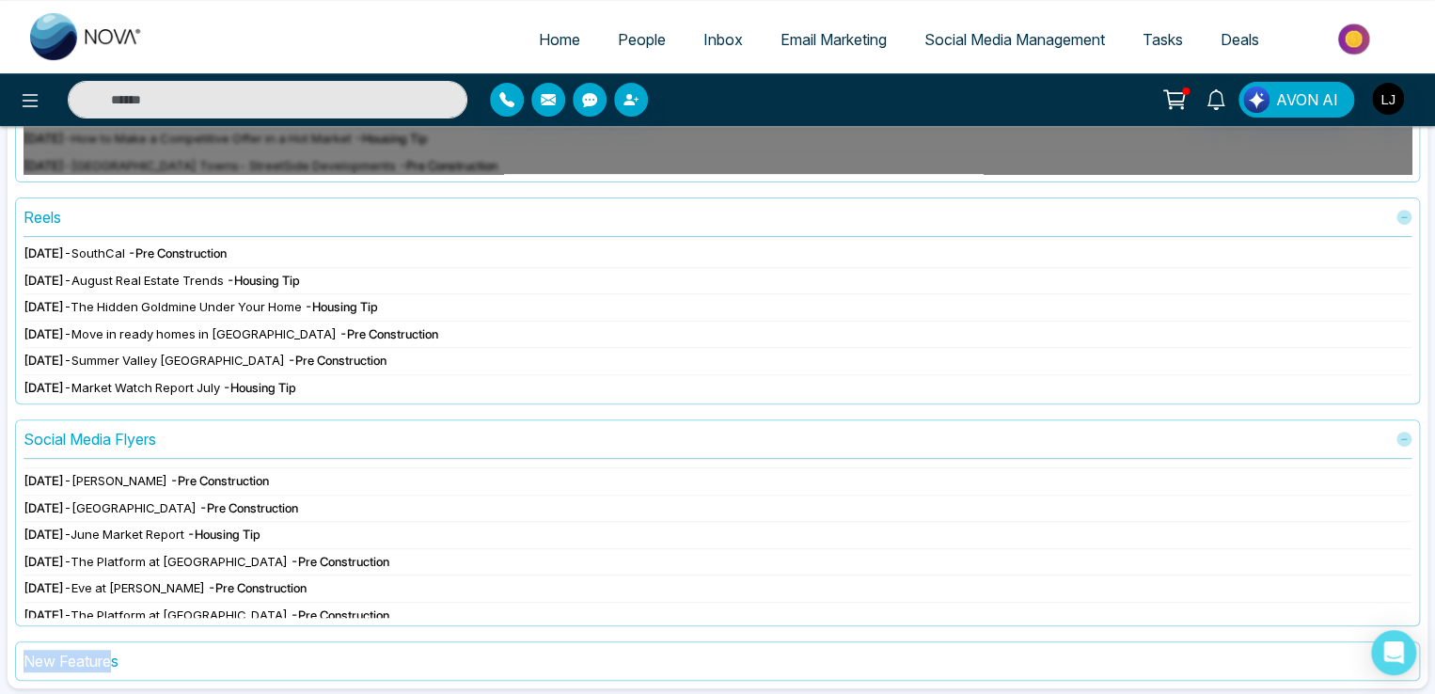
scroll to position [564, 0]
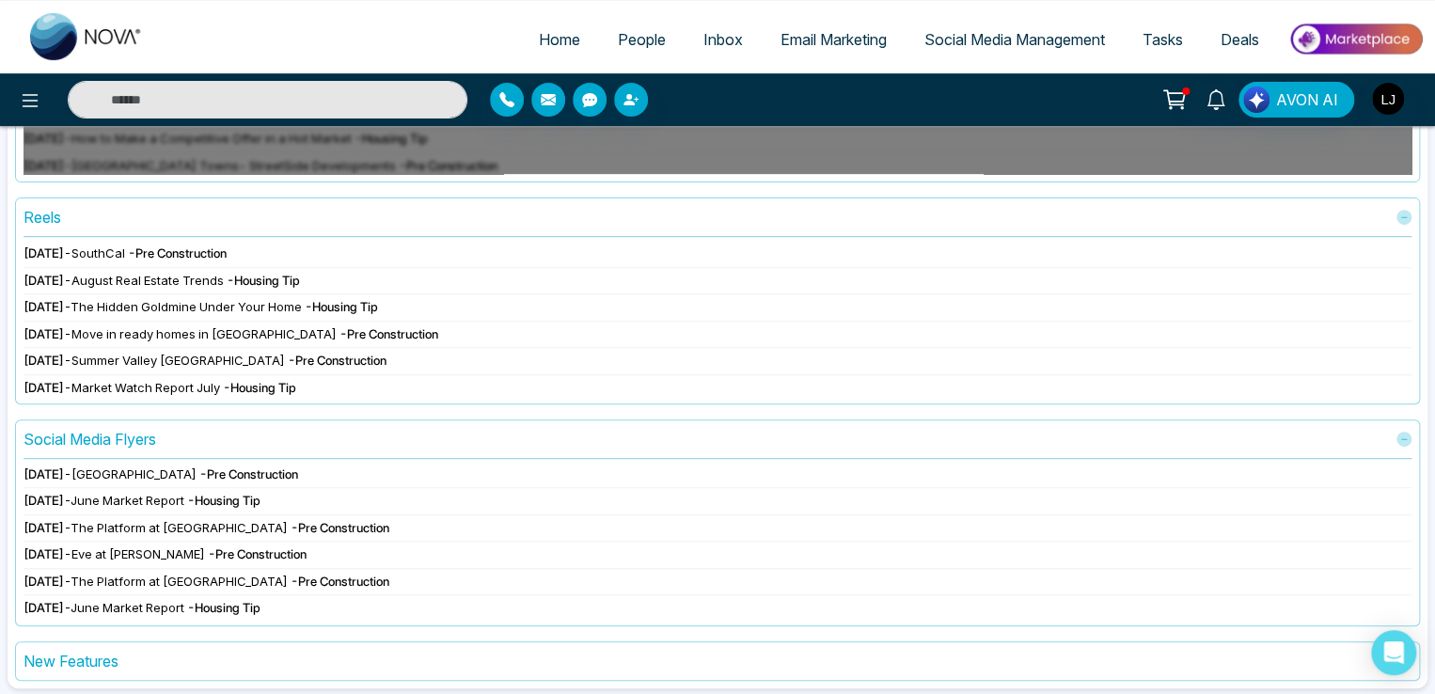
click at [158, 644] on div "New Features" at bounding box center [717, 661] width 1405 height 40
click at [136, 655] on div "New Features" at bounding box center [718, 661] width 1388 height 23
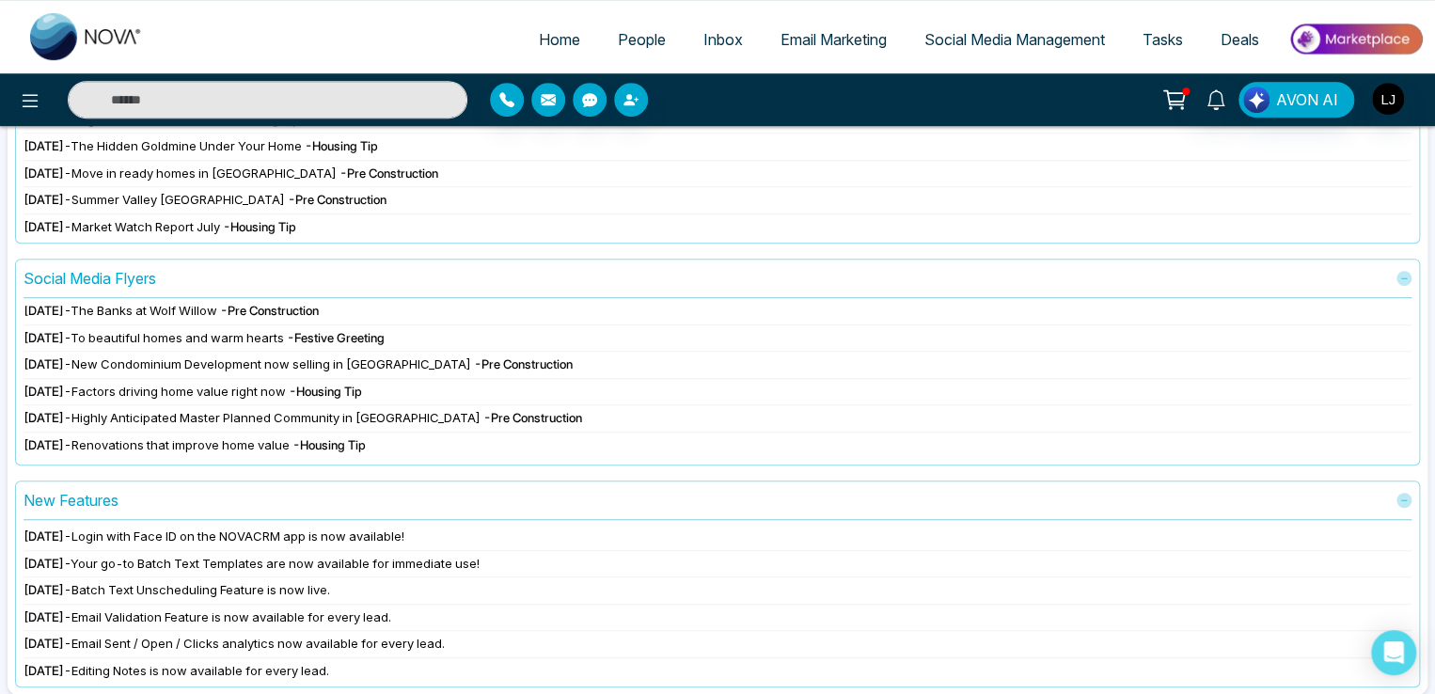
scroll to position [406, 0]
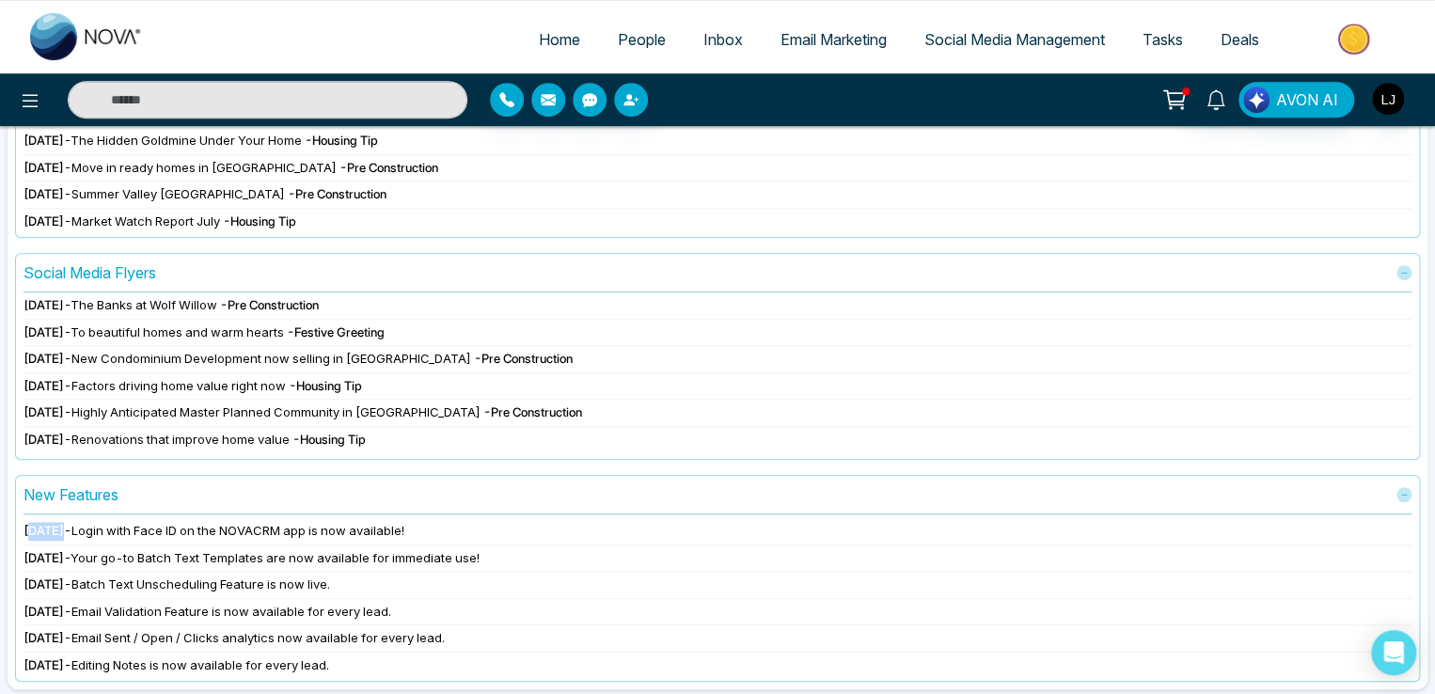
drag, startPoint x: 29, startPoint y: 531, endPoint x: 64, endPoint y: 531, distance: 34.8
click at [64, 531] on span "[DATE]" at bounding box center [44, 530] width 40 height 15
click at [45, 527] on span "[DATE]" at bounding box center [44, 530] width 40 height 15
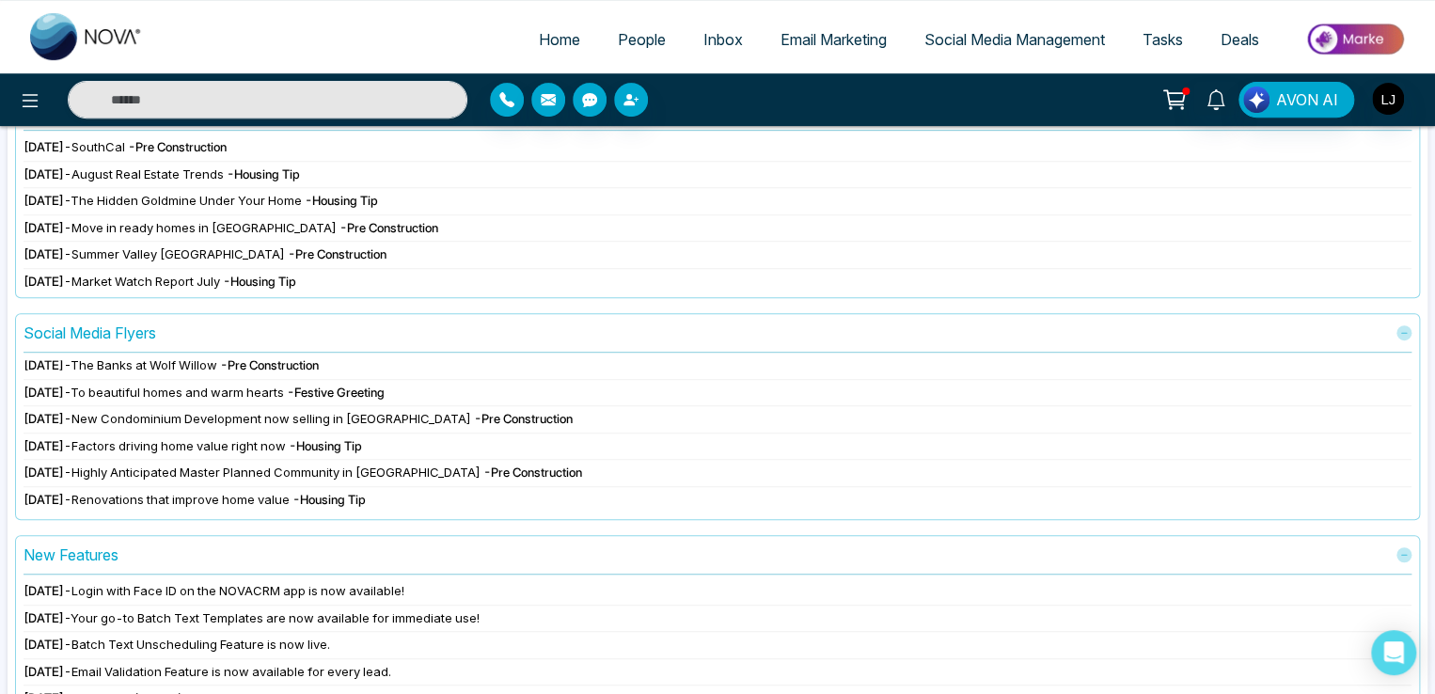
scroll to position [312, 0]
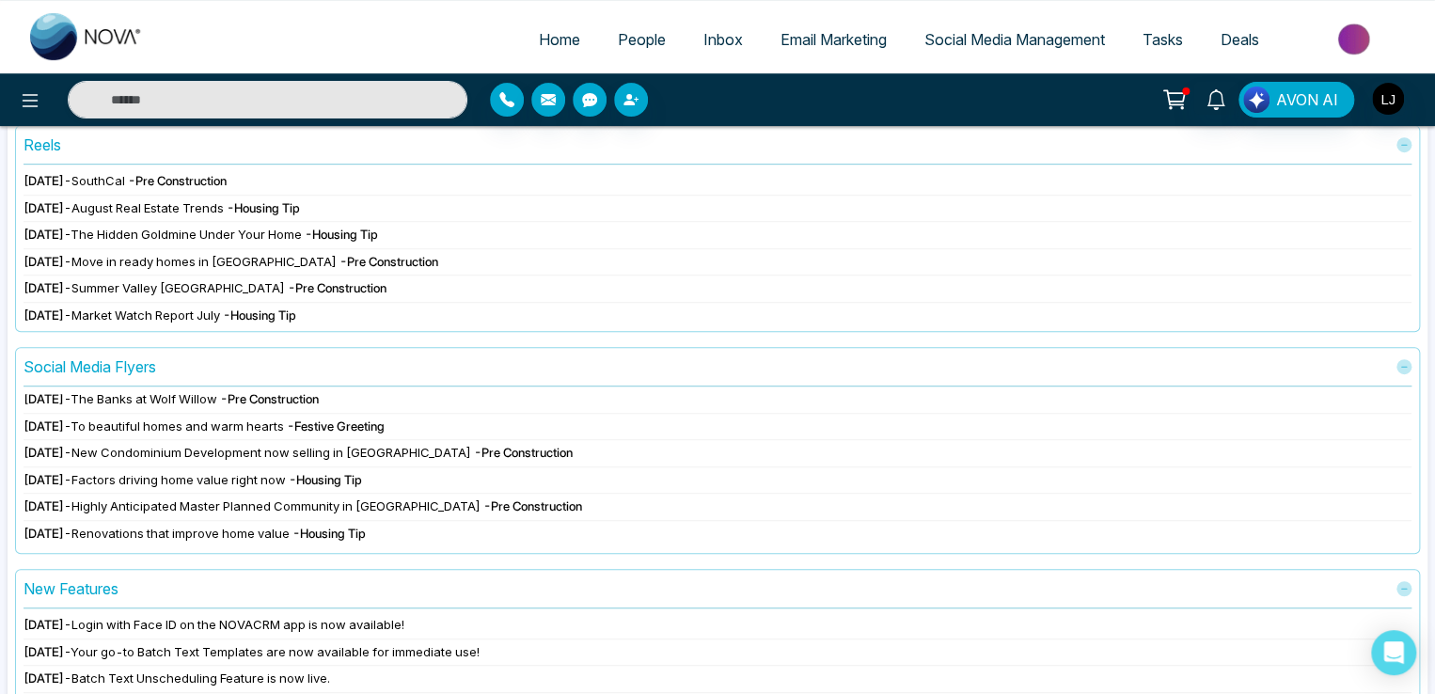
drag, startPoint x: 24, startPoint y: 626, endPoint x: 65, endPoint y: 623, distance: 41.6
click at [64, 623] on span "[DATE]" at bounding box center [44, 624] width 40 height 15
click at [64, 619] on span "[DATE]" at bounding box center [44, 624] width 40 height 15
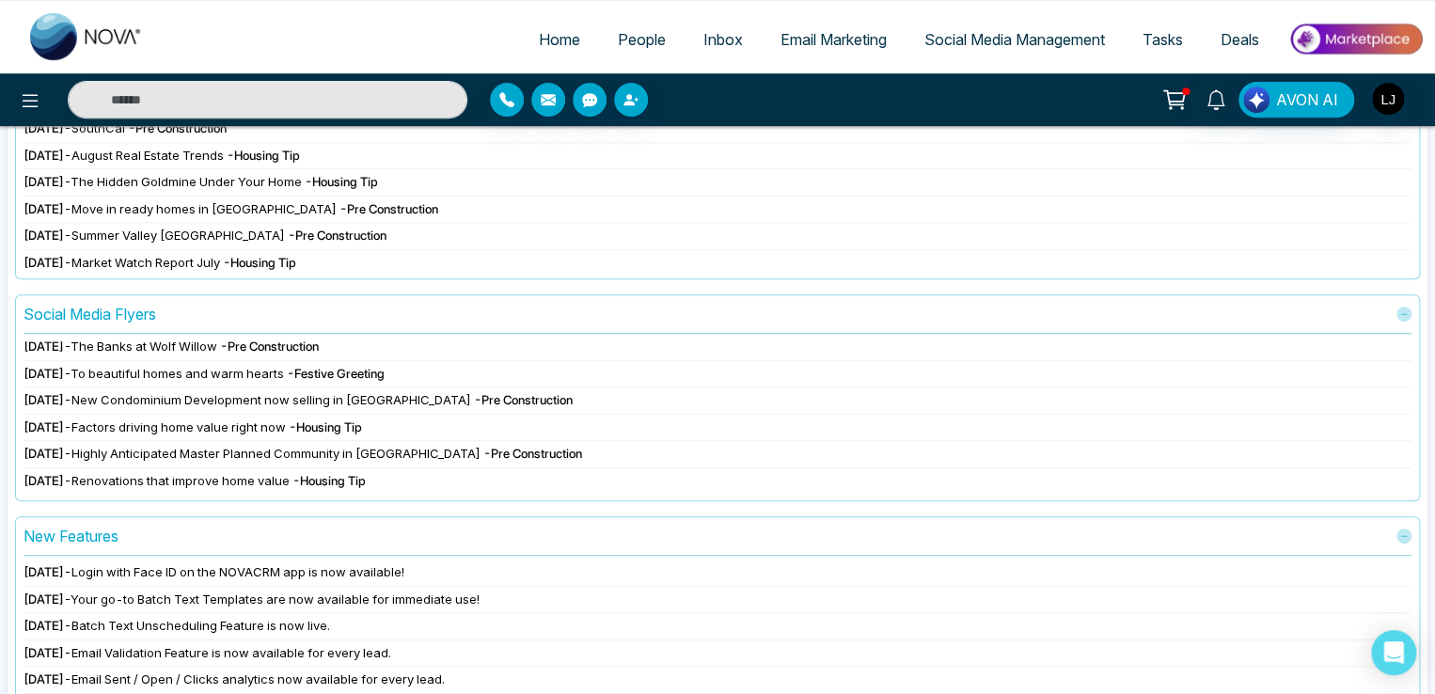
scroll to position [406, 0]
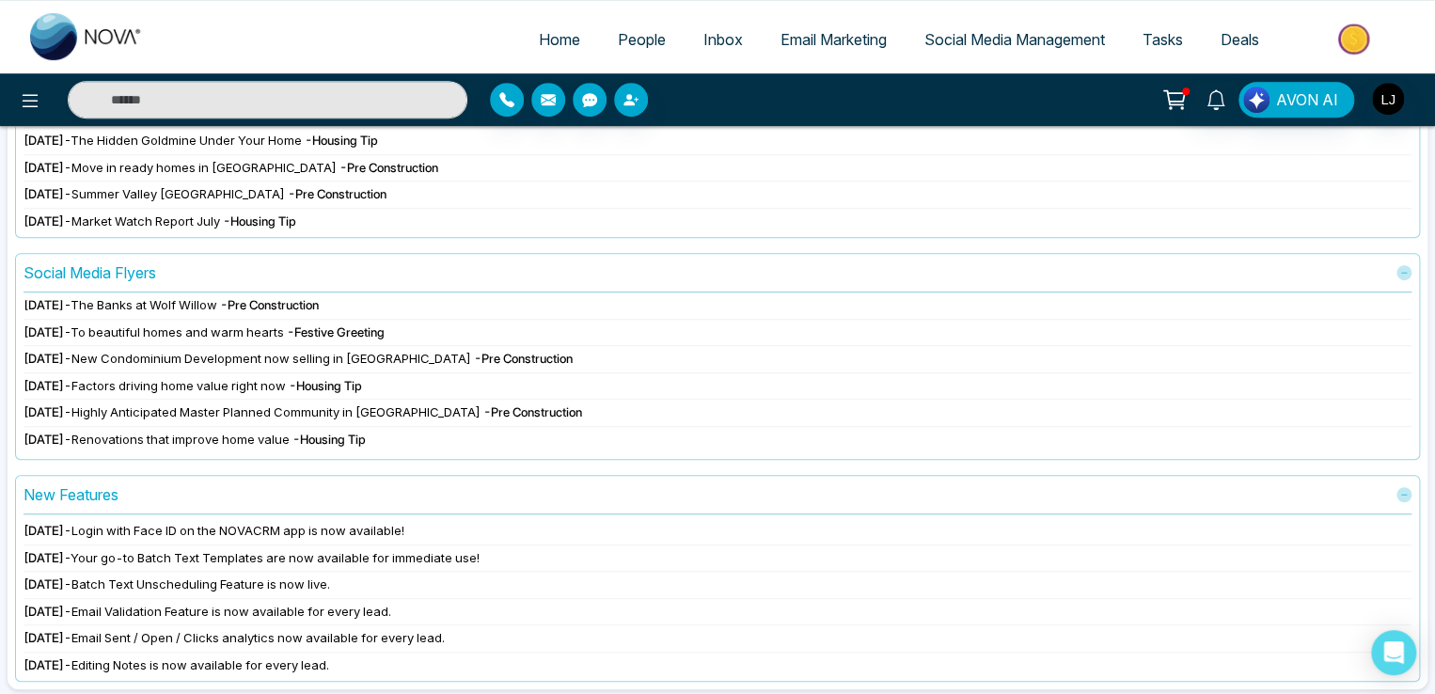
click at [1170, 95] on icon at bounding box center [1173, 97] width 19 height 14
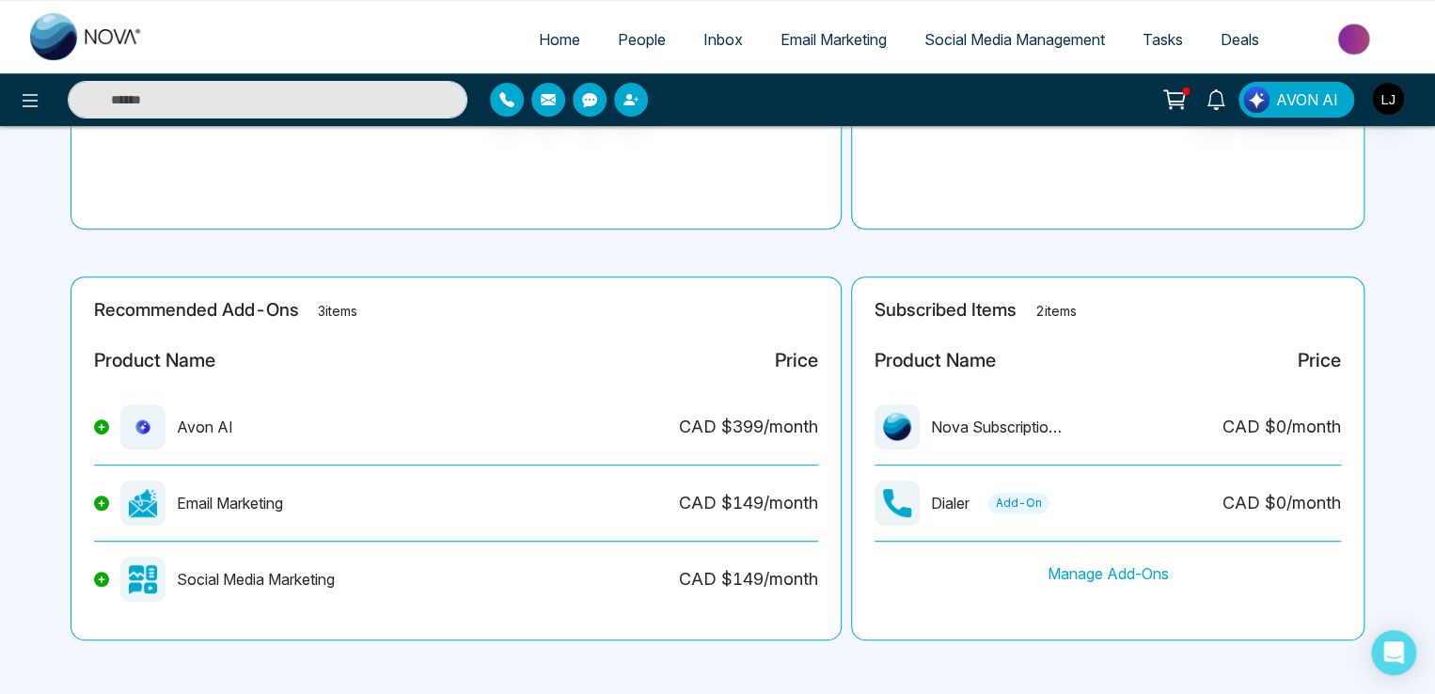
scroll to position [302, 0]
